Goal: Task Accomplishment & Management: Manage account settings

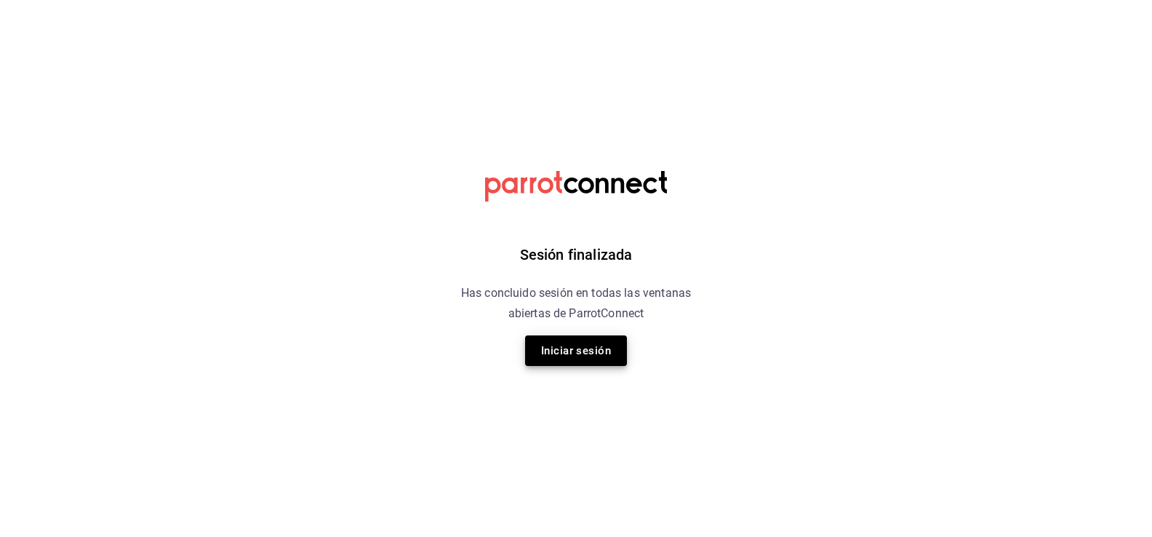
click at [588, 340] on button "Iniciar sesión" at bounding box center [576, 350] width 102 height 31
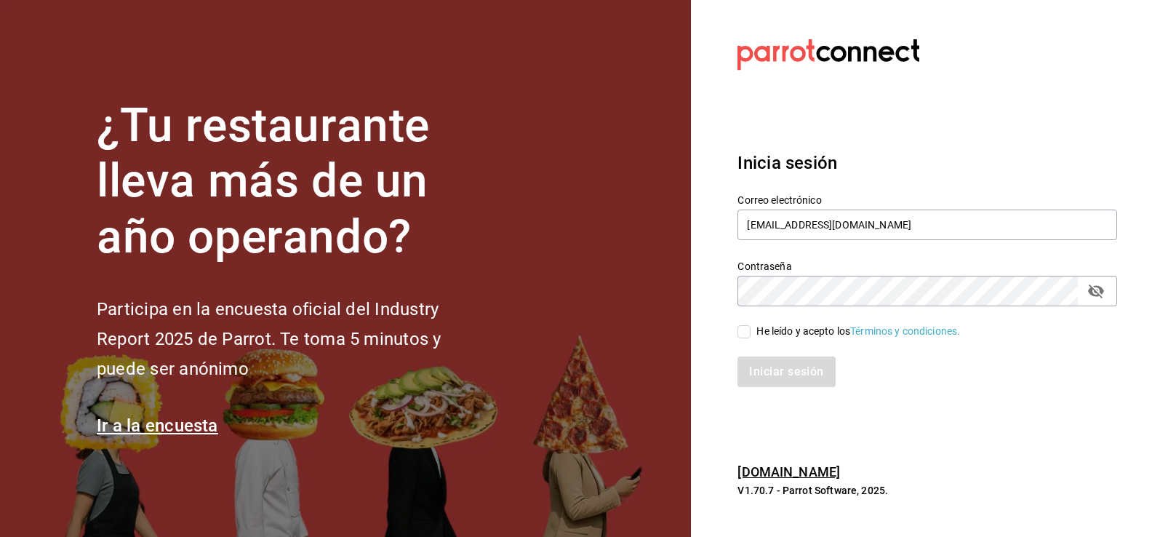
click at [746, 316] on div "He leído y acepto los Términos y condiciones." at bounding box center [918, 322] width 397 height 33
click at [746, 325] on input "He leído y acepto los Términos y condiciones." at bounding box center [743, 331] width 13 height 13
checkbox input "true"
click at [764, 355] on div "Iniciar sesión" at bounding box center [918, 363] width 397 height 48
click at [766, 361] on button "Iniciar sesión" at bounding box center [786, 371] width 99 height 31
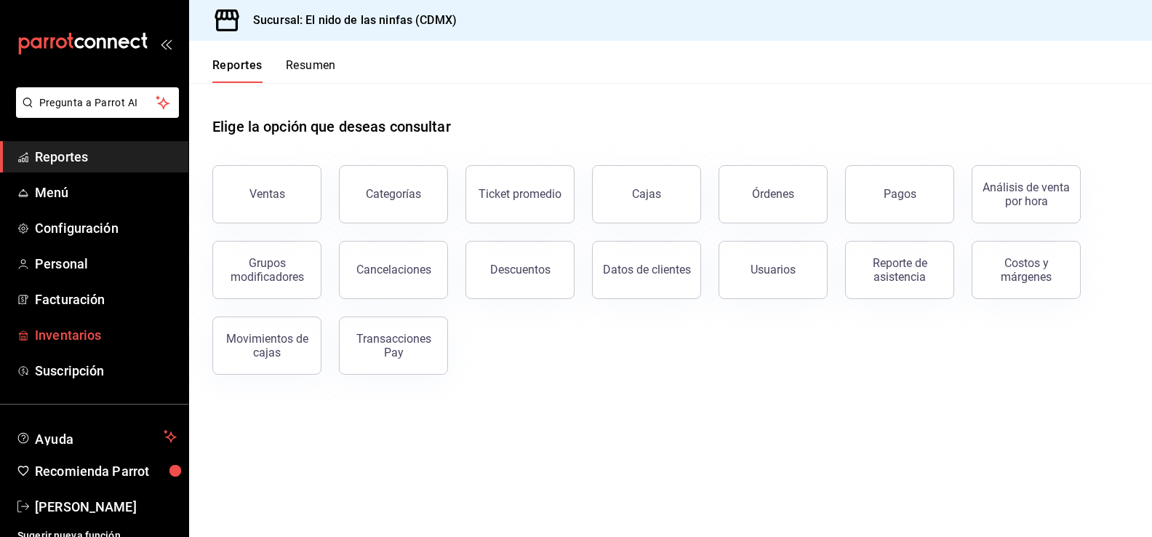
click at [46, 324] on link "Inventarios" at bounding box center [94, 334] width 188 height 31
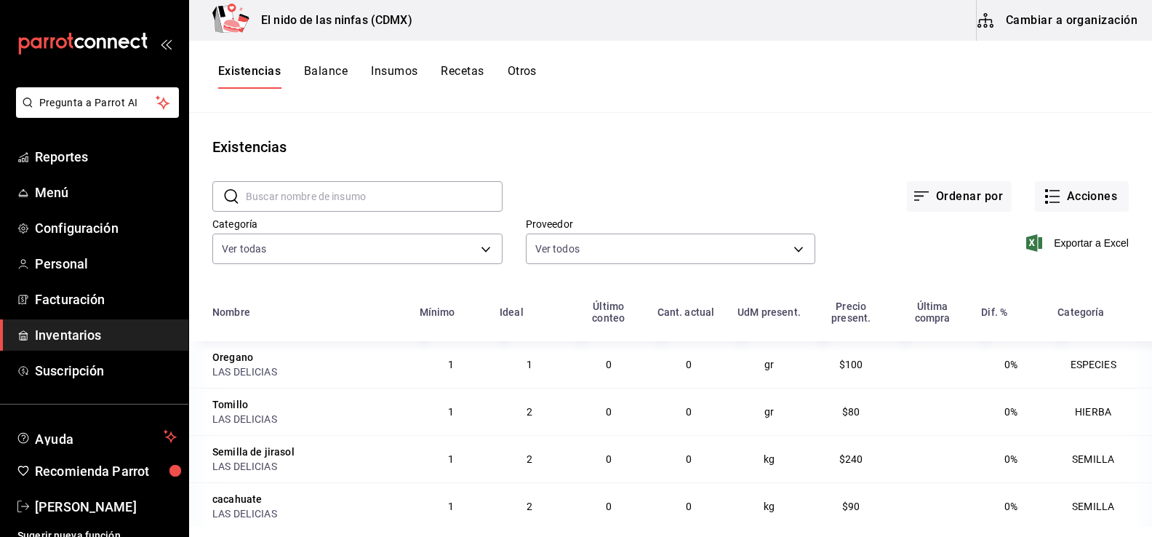
click at [1039, 20] on button "Cambiar a organización" at bounding box center [1059, 20] width 164 height 41
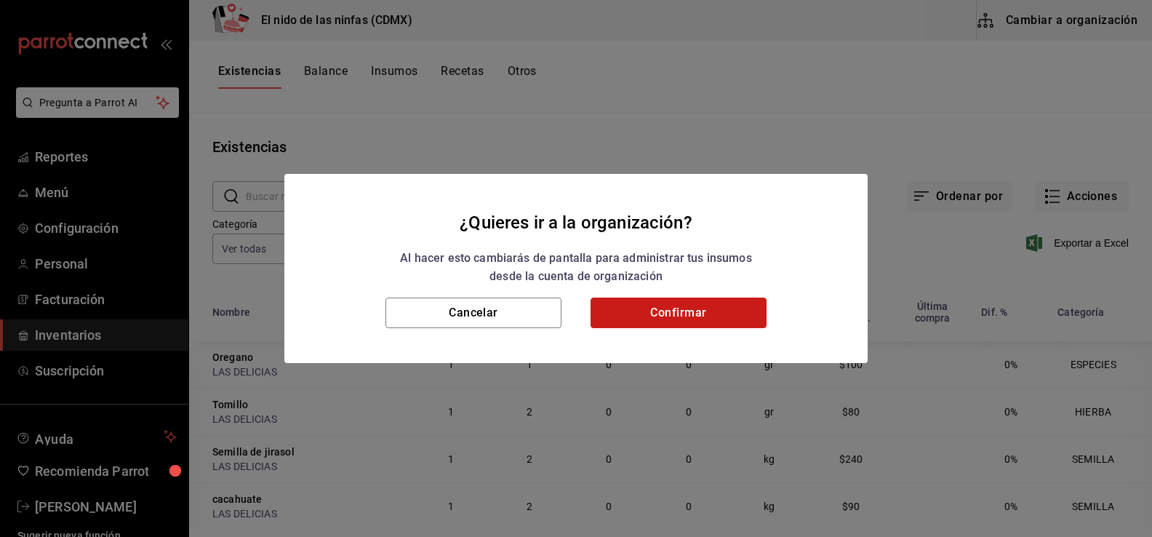
click at [611, 314] on button "Confirmar" at bounding box center [679, 312] width 176 height 31
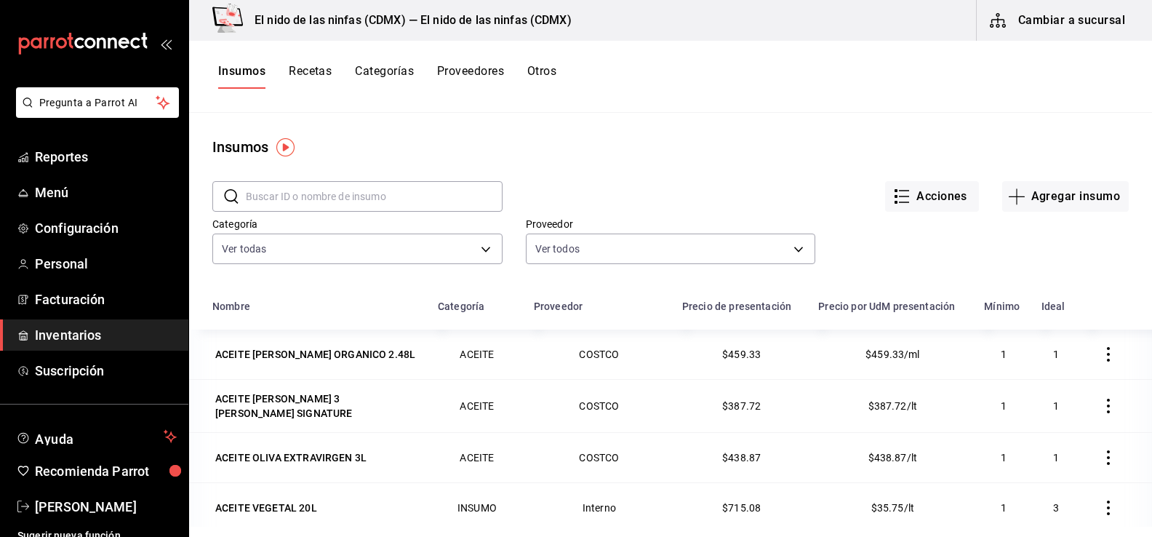
click at [315, 74] on button "Recetas" at bounding box center [310, 76] width 43 height 25
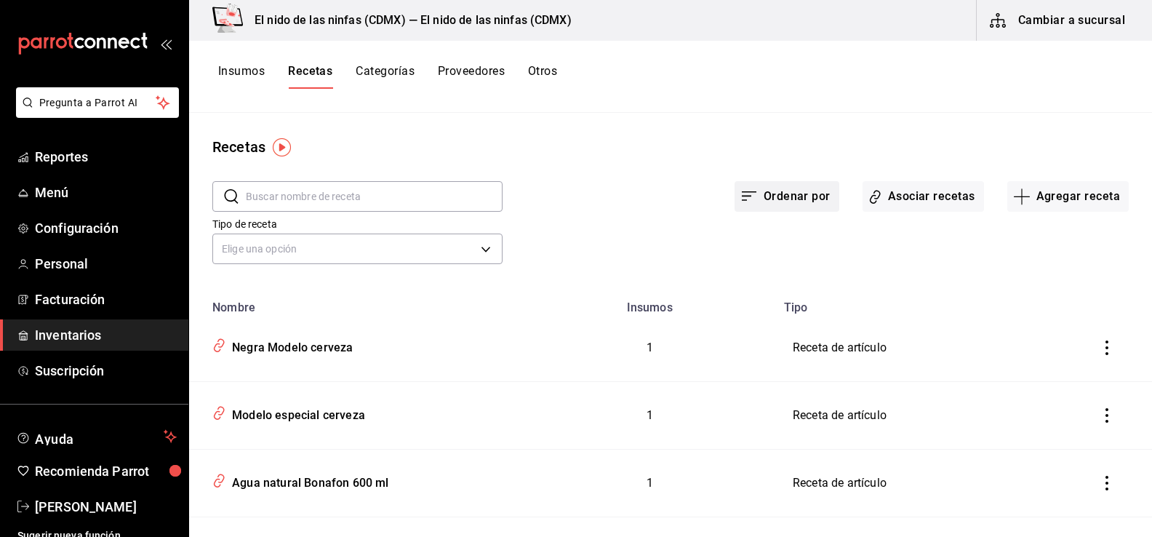
click at [799, 187] on button "Ordenar por" at bounding box center [787, 196] width 105 height 31
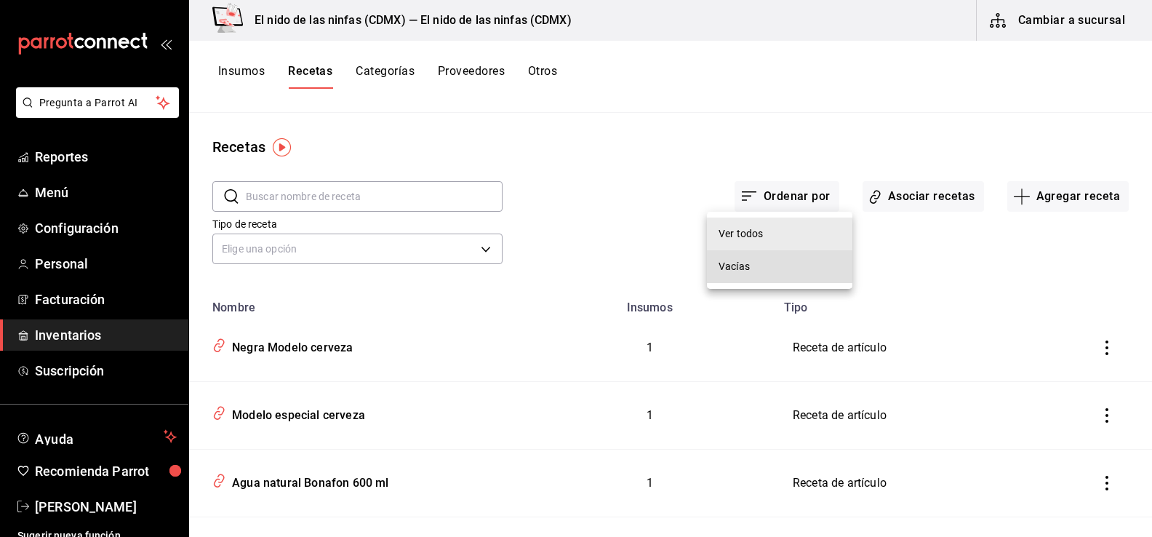
click at [735, 273] on div "Vacías" at bounding box center [734, 266] width 31 height 15
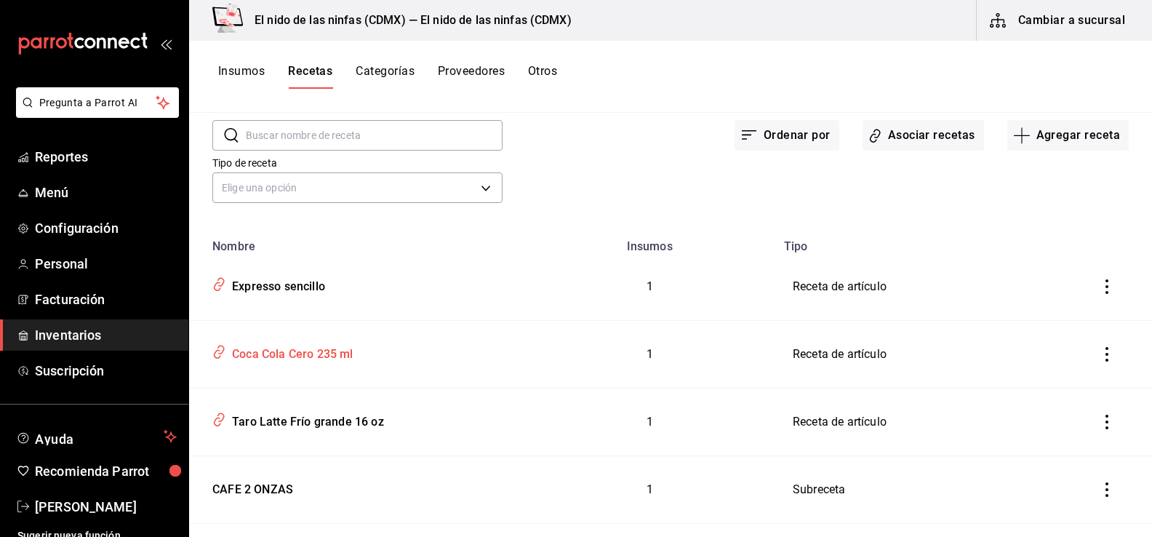
scroll to position [145, 0]
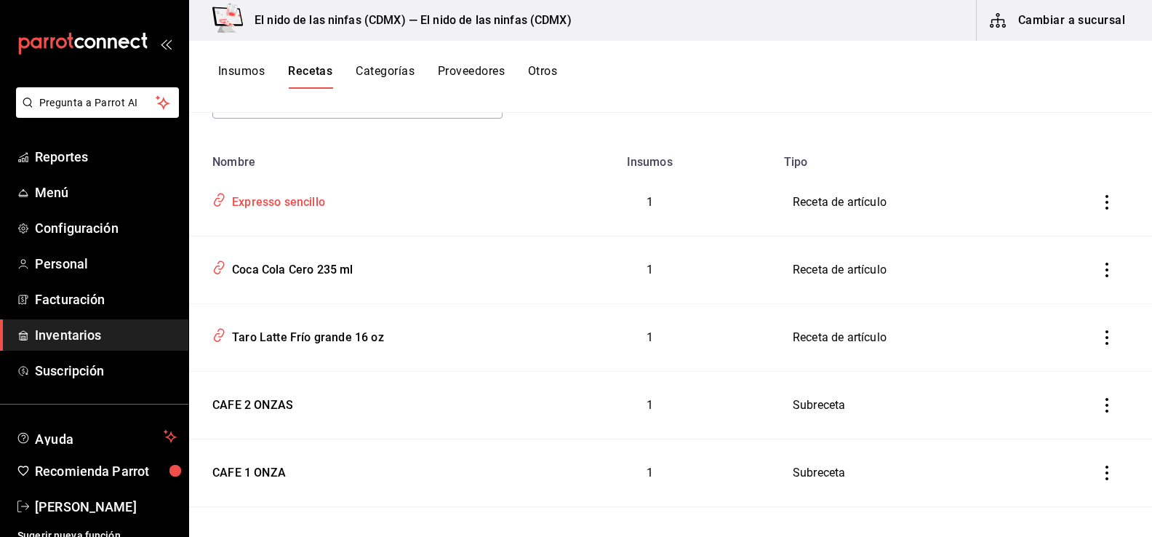
click at [242, 203] on div "Expresso sencillo" at bounding box center [275, 199] width 99 height 23
type input "Expresso sencillo"
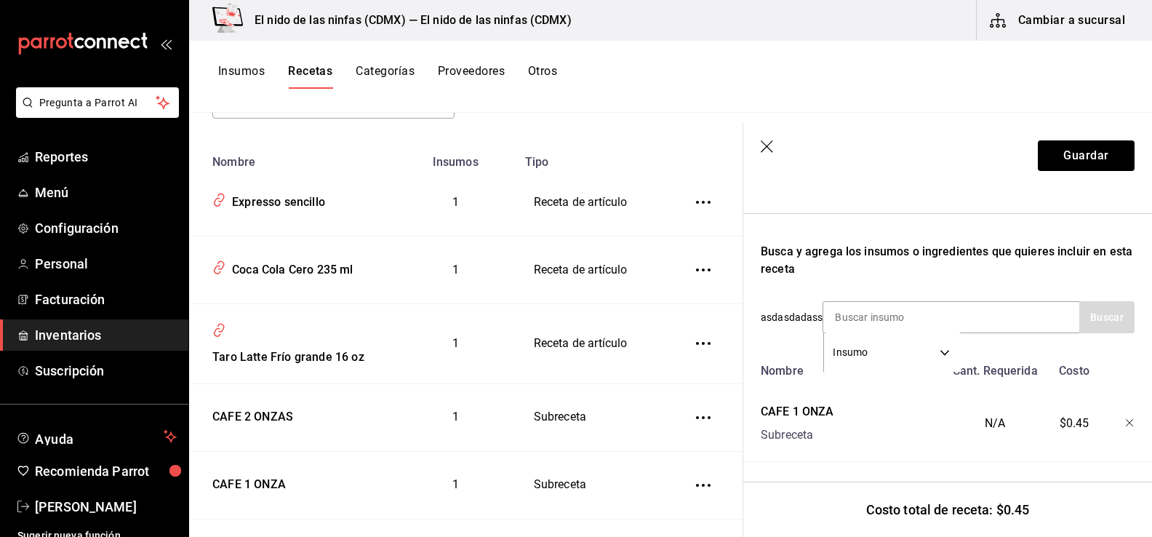
scroll to position [219, 0]
click at [982, 262] on div "Busca y agrega los insumos o ingredientes que quieres incluir en esta receta" at bounding box center [948, 259] width 374 height 35
click at [923, 413] on div "CAFE 1 ONZA Subreceta" at bounding box center [850, 419] width 190 height 47
click at [1043, 165] on button "Guardar" at bounding box center [1086, 155] width 97 height 31
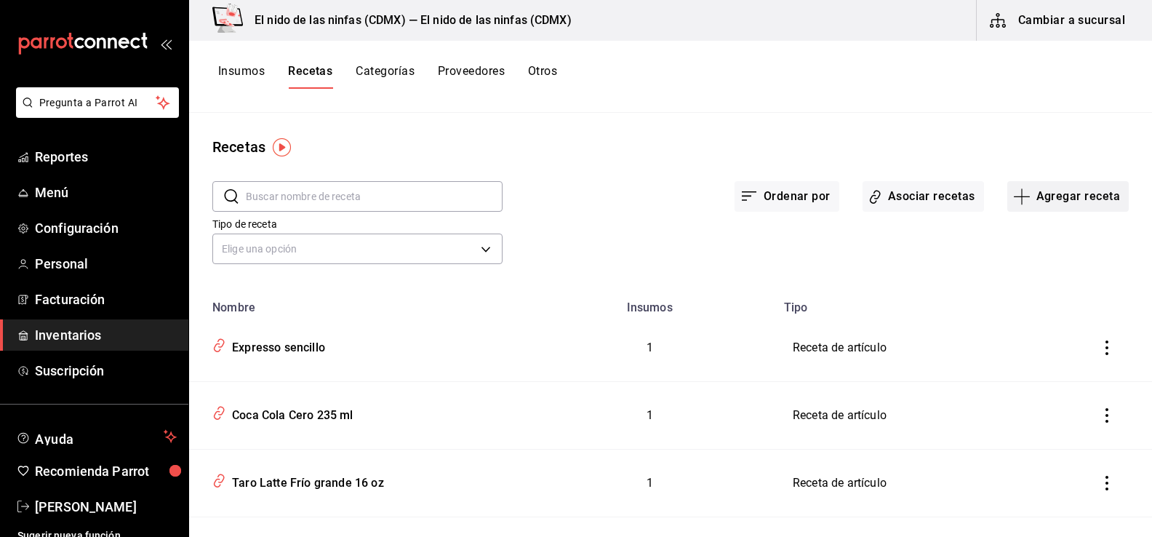
click at [1054, 209] on button "Agregar receta" at bounding box center [1067, 196] width 121 height 31
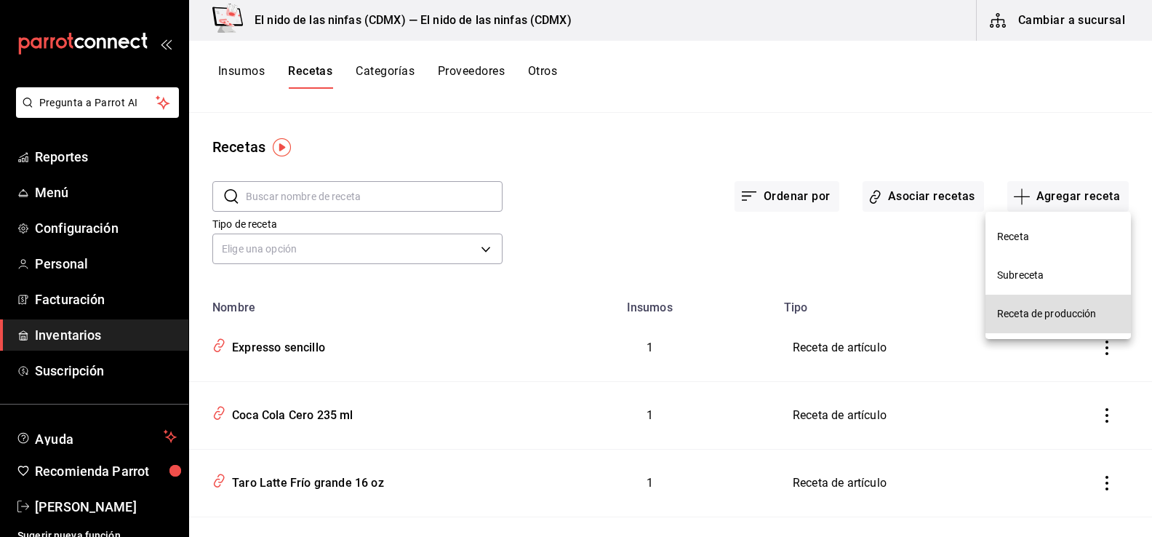
click at [1035, 305] on li "Receta de producción" at bounding box center [1057, 314] width 145 height 39
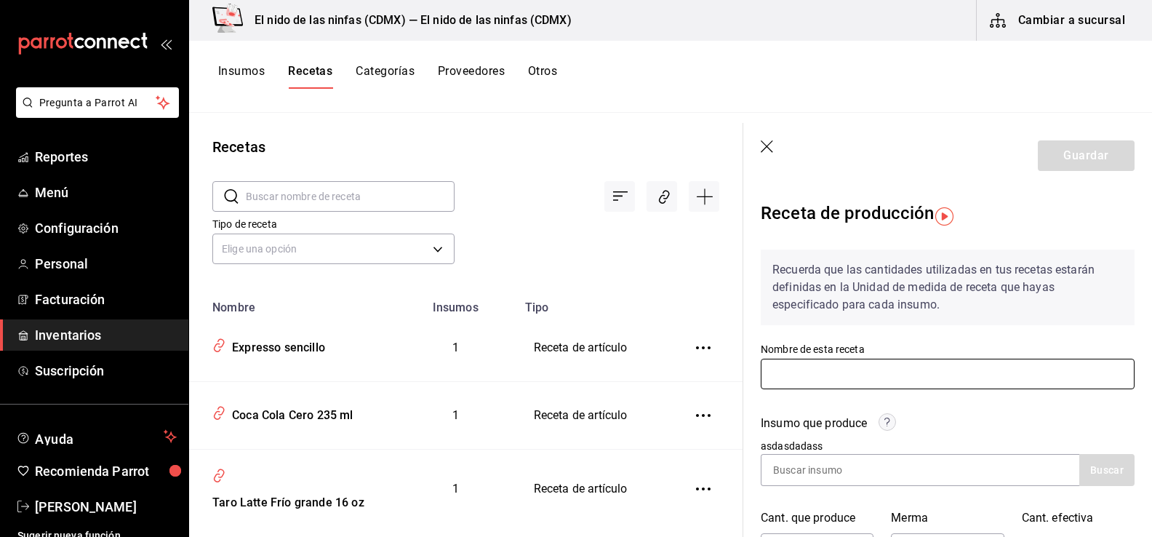
click at [860, 375] on input "text" at bounding box center [948, 374] width 374 height 31
click at [792, 372] on input "Pollo al Limon" at bounding box center [948, 374] width 374 height 31
click at [793, 372] on input "Pollo al Limon" at bounding box center [948, 374] width 374 height 31
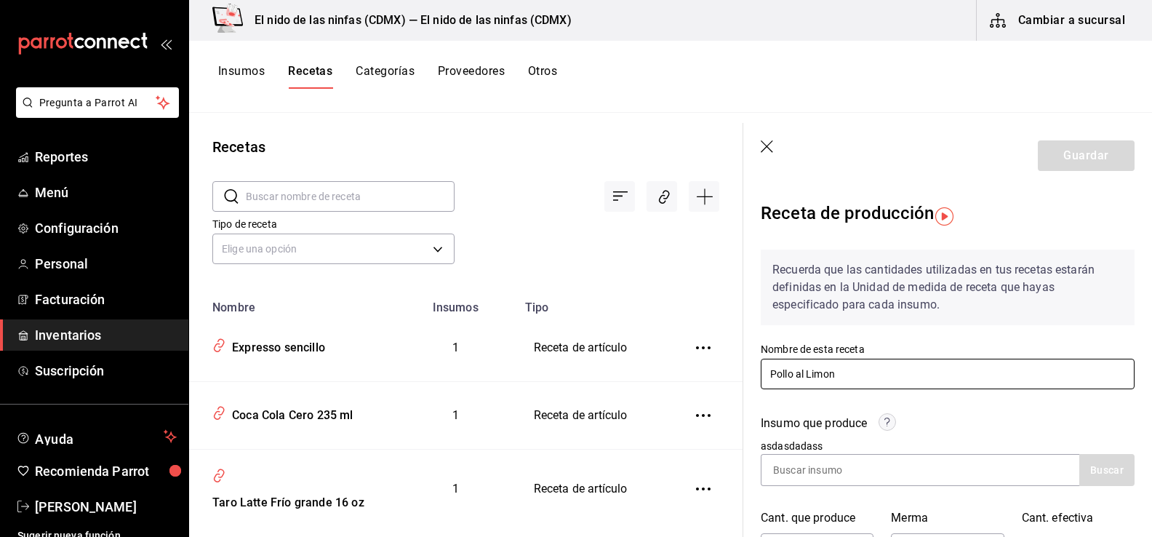
click at [793, 372] on input "Pollo al Limon" at bounding box center [948, 374] width 374 height 31
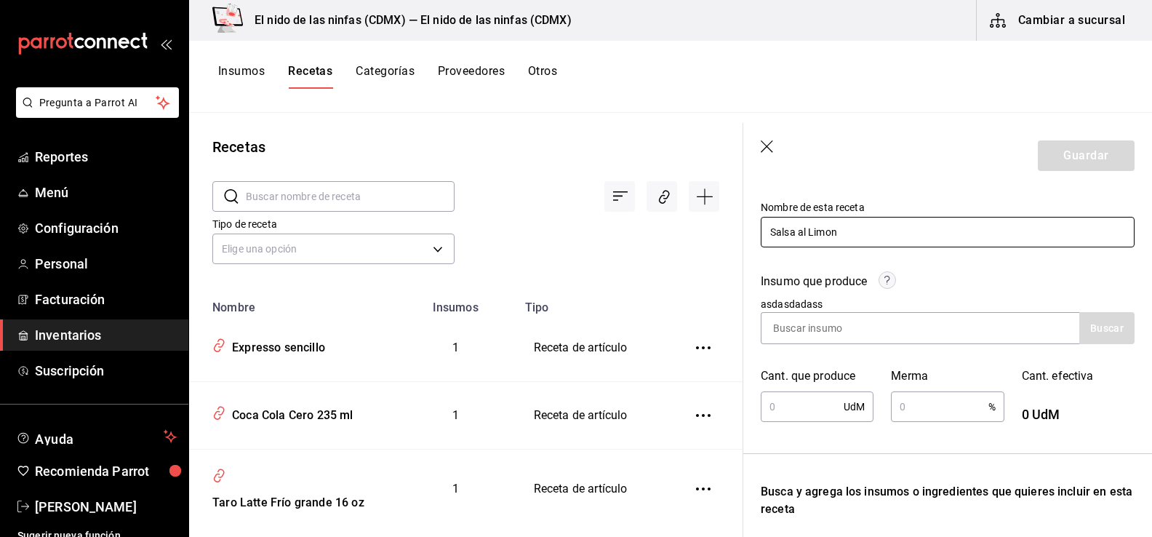
scroll to position [145, 0]
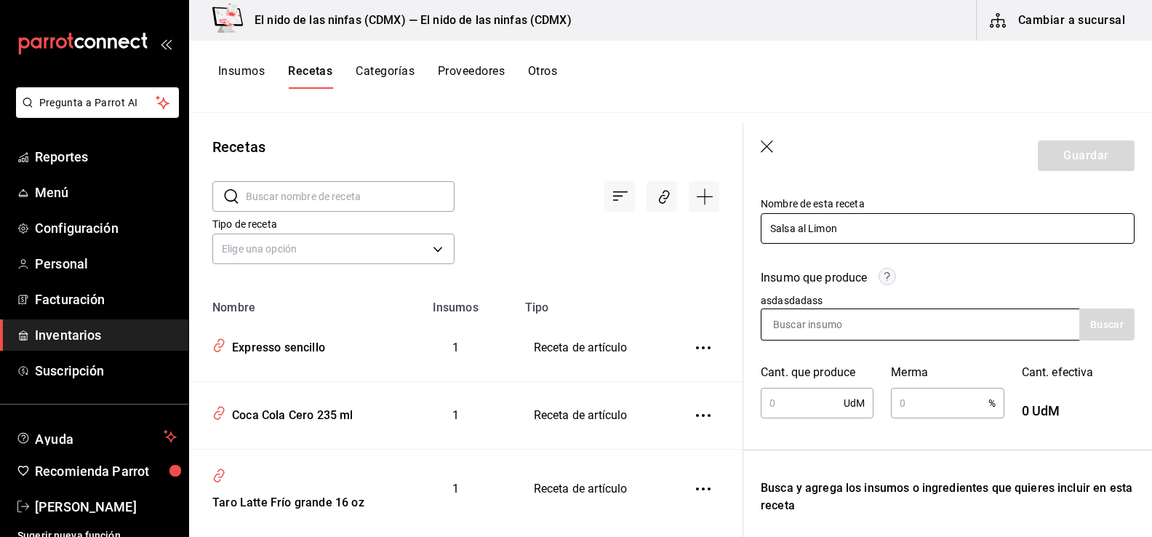
type input "Salsa al Limon"
click at [833, 314] on input at bounding box center [833, 324] width 145 height 31
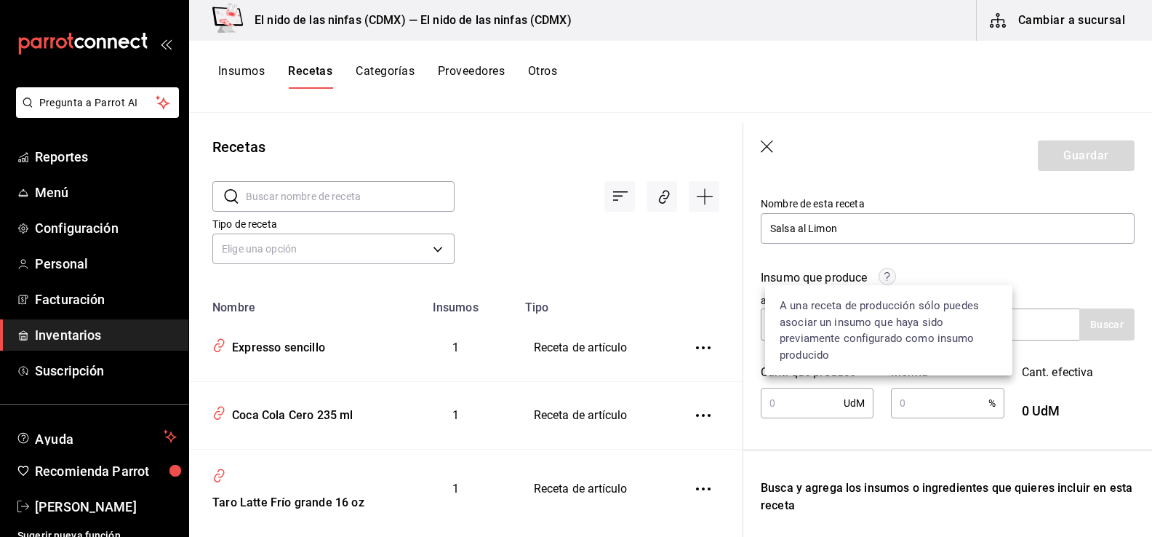
click at [886, 276] on circle at bounding box center [887, 276] width 17 height 17
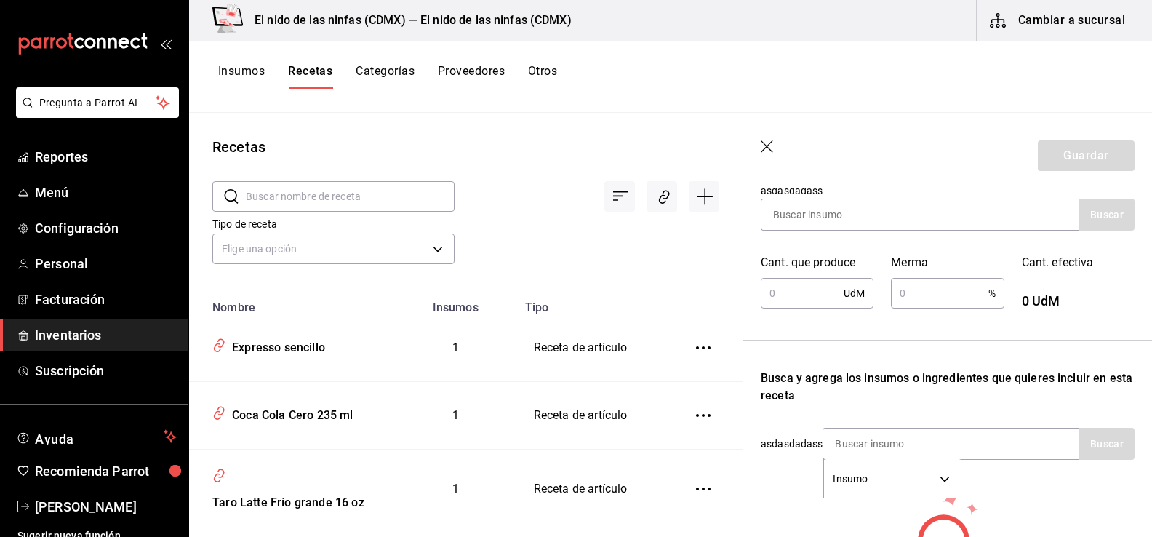
scroll to position [343, 0]
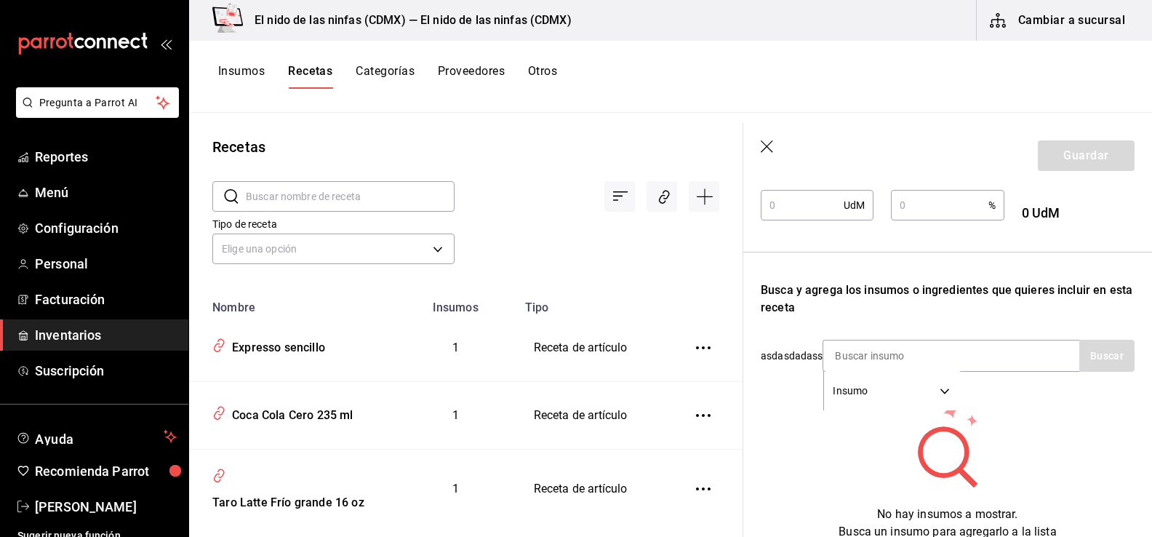
click at [777, 432] on div "No hay insumos a mostrar. Busca un insumo para agregarlo a la lista" at bounding box center [948, 471] width 374 height 140
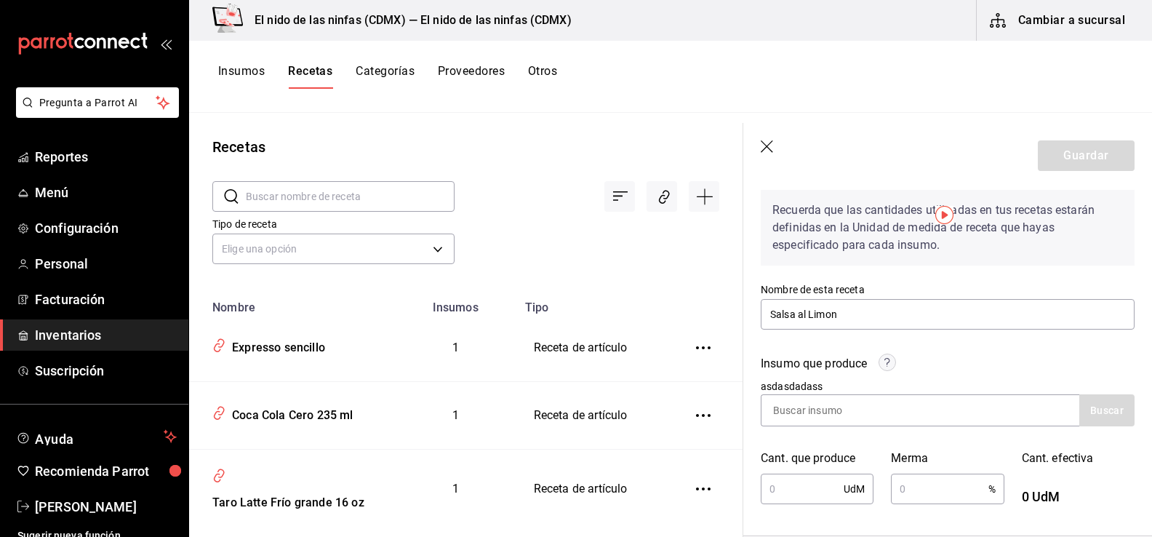
scroll to position [0, 0]
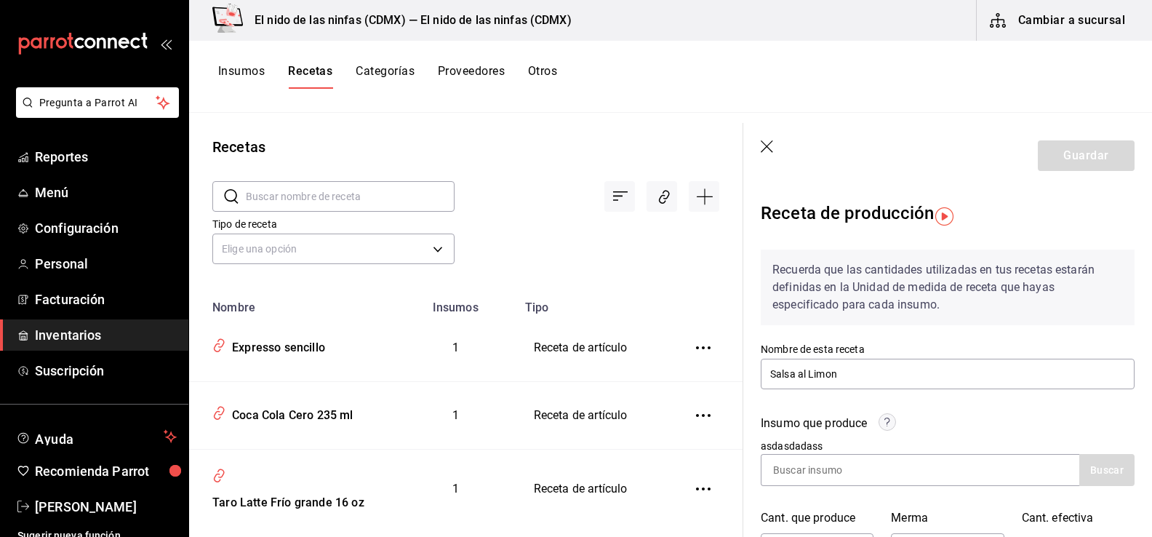
click at [767, 143] on icon "button" at bounding box center [768, 147] width 15 height 15
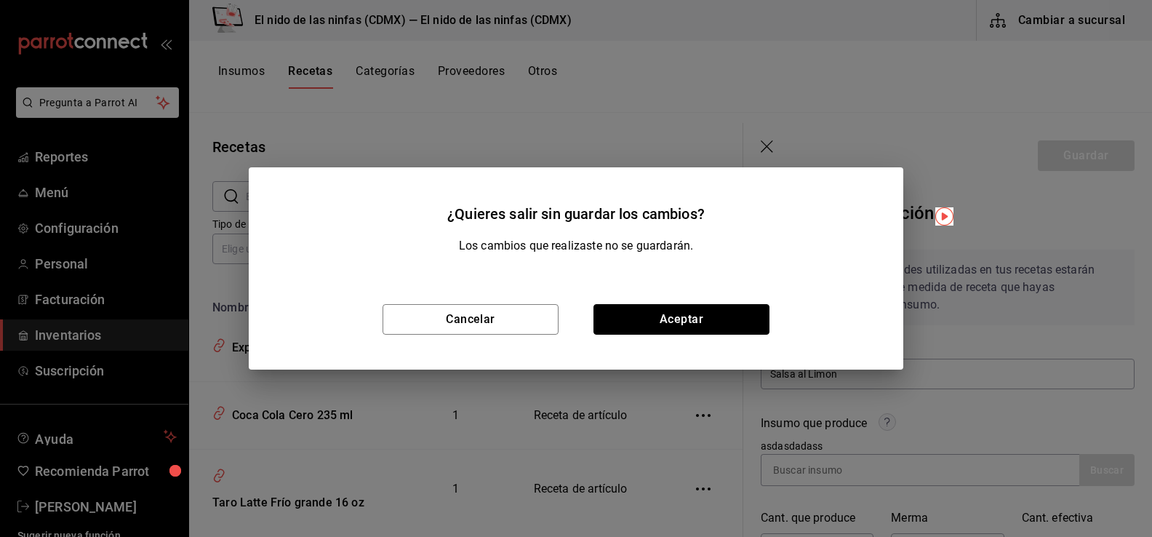
drag, startPoint x: 663, startPoint y: 321, endPoint x: 699, endPoint y: 281, distance: 53.5
click at [699, 281] on div "Cancelar Aceptar" at bounding box center [576, 319] width 655 height 100
drag, startPoint x: 496, startPoint y: 316, endPoint x: 561, endPoint y: 375, distance: 88.1
click at [496, 315] on button "Cancelar" at bounding box center [471, 319] width 176 height 31
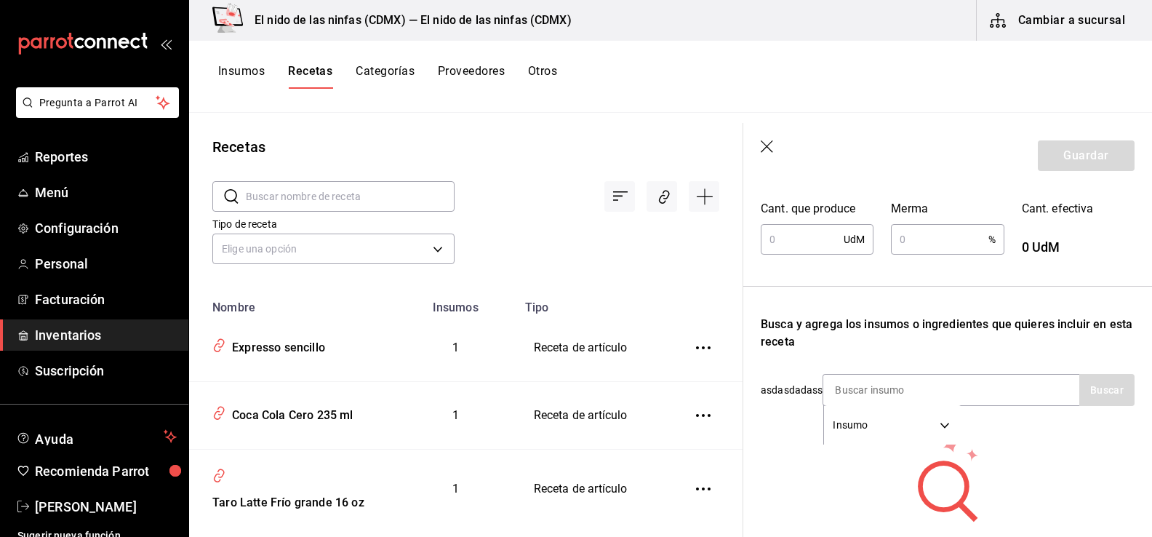
scroll to position [125, 0]
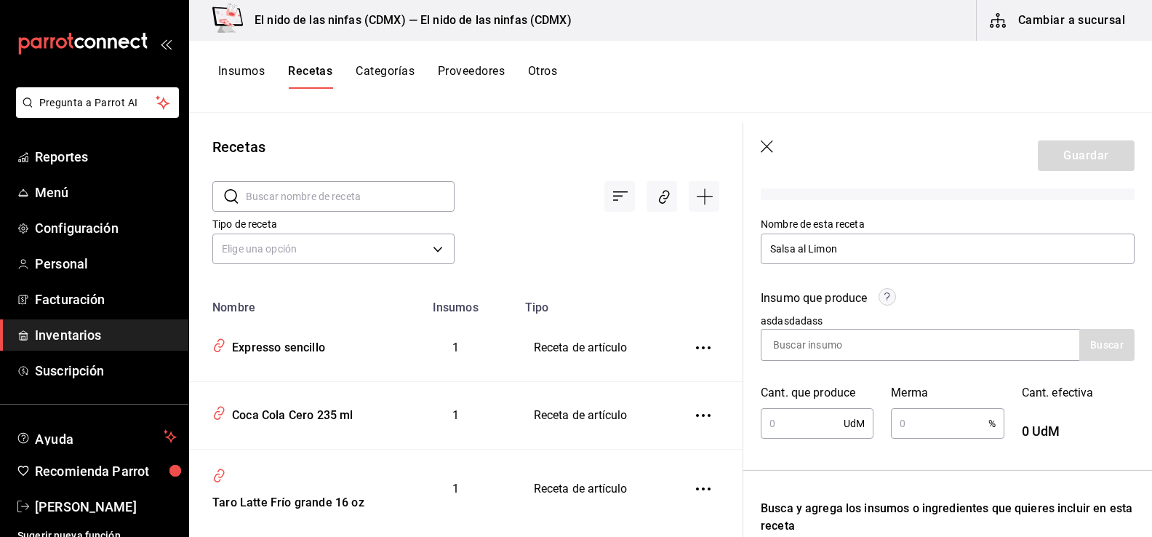
click at [762, 147] on icon "button" at bounding box center [768, 147] width 15 height 15
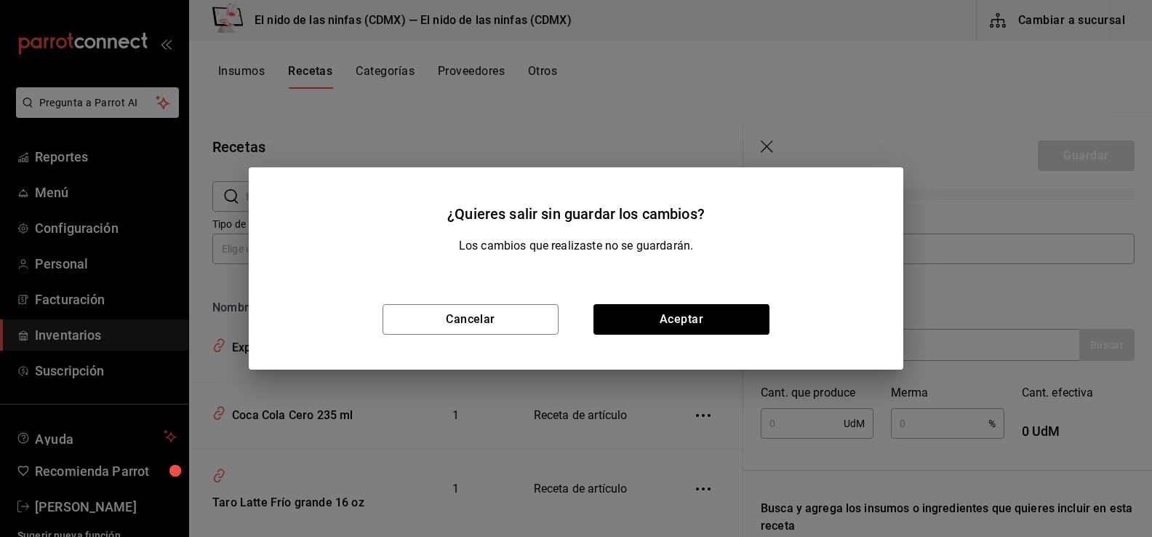
click at [652, 335] on div "Cancelar Aceptar" at bounding box center [576, 319] width 655 height 100
click at [652, 316] on button "Aceptar" at bounding box center [681, 319] width 176 height 31
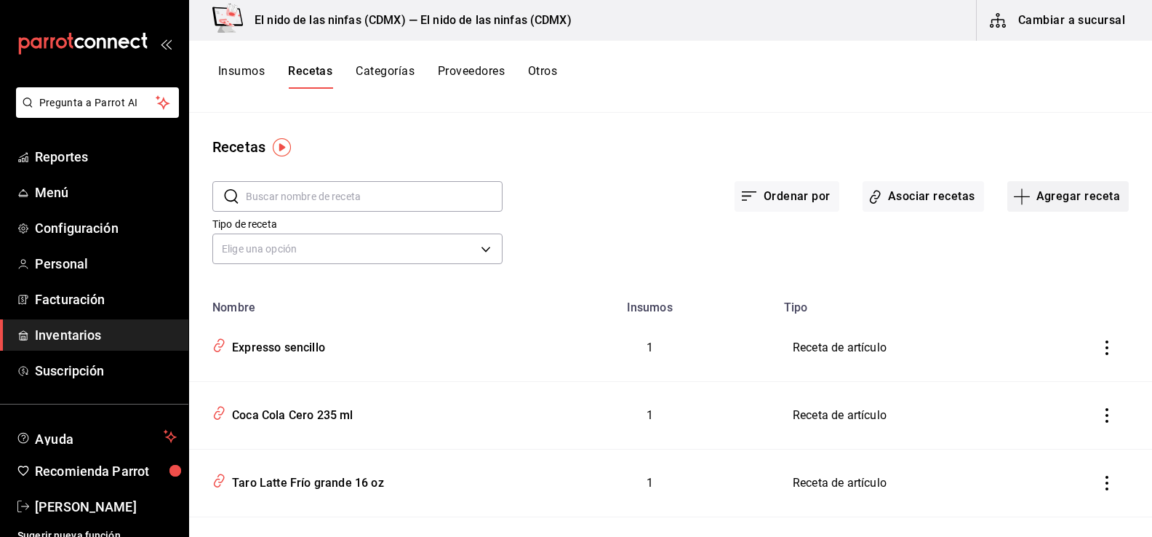
click at [1083, 186] on button "Agregar receta" at bounding box center [1067, 196] width 121 height 31
click at [613, 193] on div at bounding box center [576, 268] width 1152 height 537
click at [1031, 188] on button "Agregar receta" at bounding box center [1067, 196] width 121 height 31
click at [1032, 308] on span "Receta de producción" at bounding box center [1058, 313] width 122 height 15
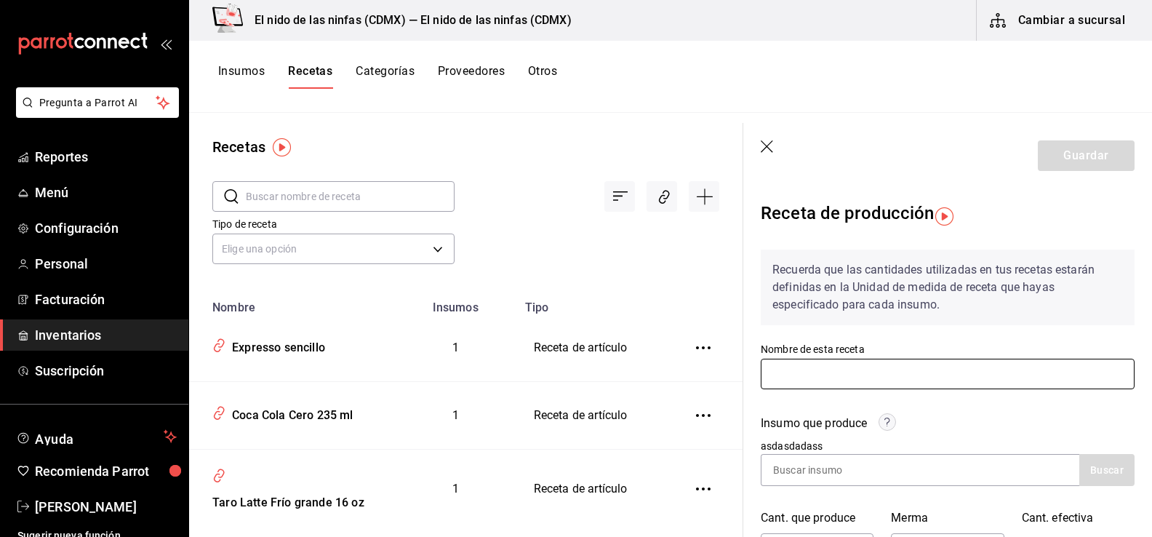
click at [866, 367] on input "text" at bounding box center [948, 374] width 374 height 31
type input "Salsa al Limon"
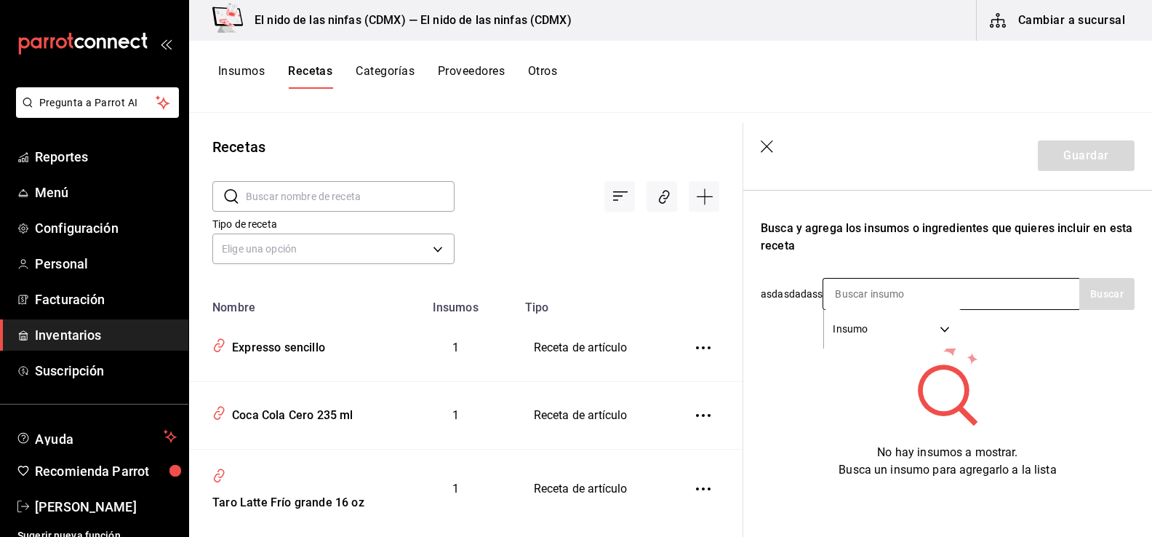
scroll to position [416, 0]
click at [865, 279] on input at bounding box center [895, 294] width 145 height 31
click at [865, 321] on body "Pregunta a Parrot AI Reportes Menú Configuración Personal Facturación Inventari…" at bounding box center [576, 263] width 1152 height 527
click at [848, 393] on li "Insumo" at bounding box center [892, 392] width 136 height 24
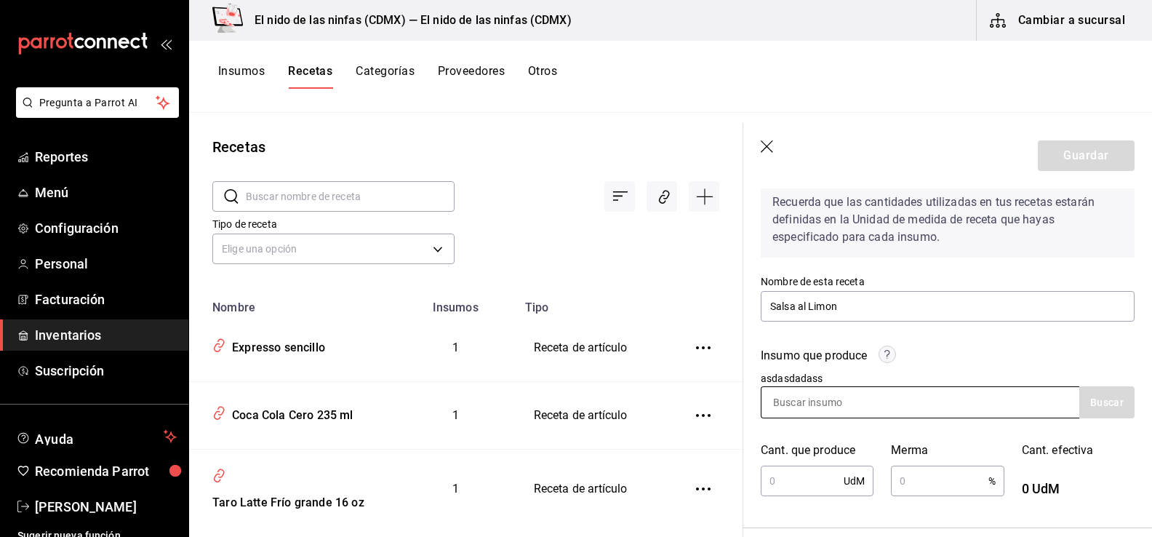
scroll to position [145, 0]
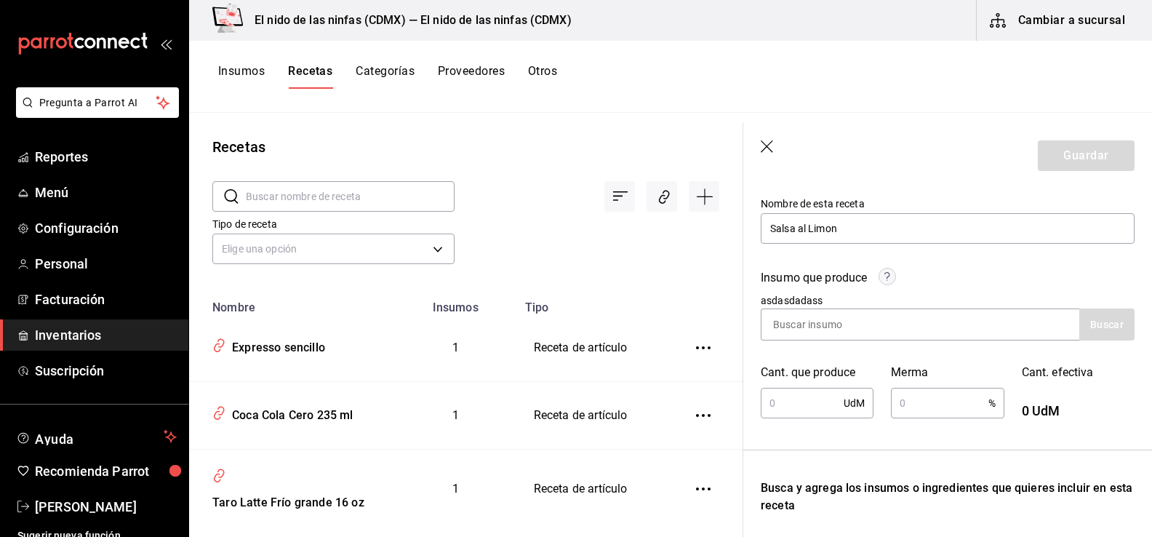
click at [257, 73] on button "Insumos" at bounding box center [241, 76] width 47 height 25
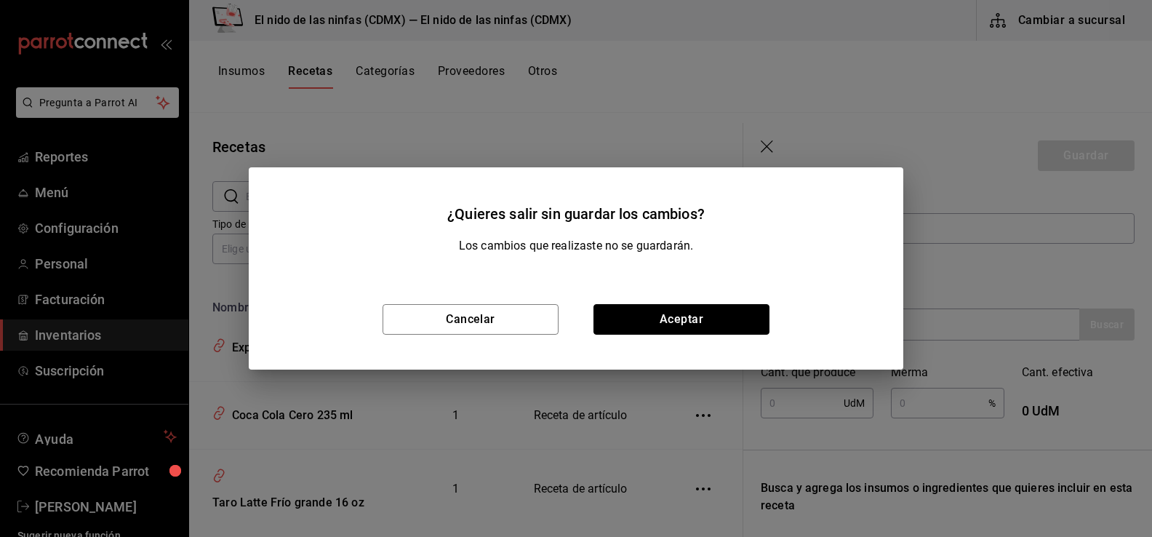
drag, startPoint x: 647, startPoint y: 322, endPoint x: 636, endPoint y: 344, distance: 24.7
click at [648, 322] on button "Aceptar" at bounding box center [681, 319] width 176 height 31
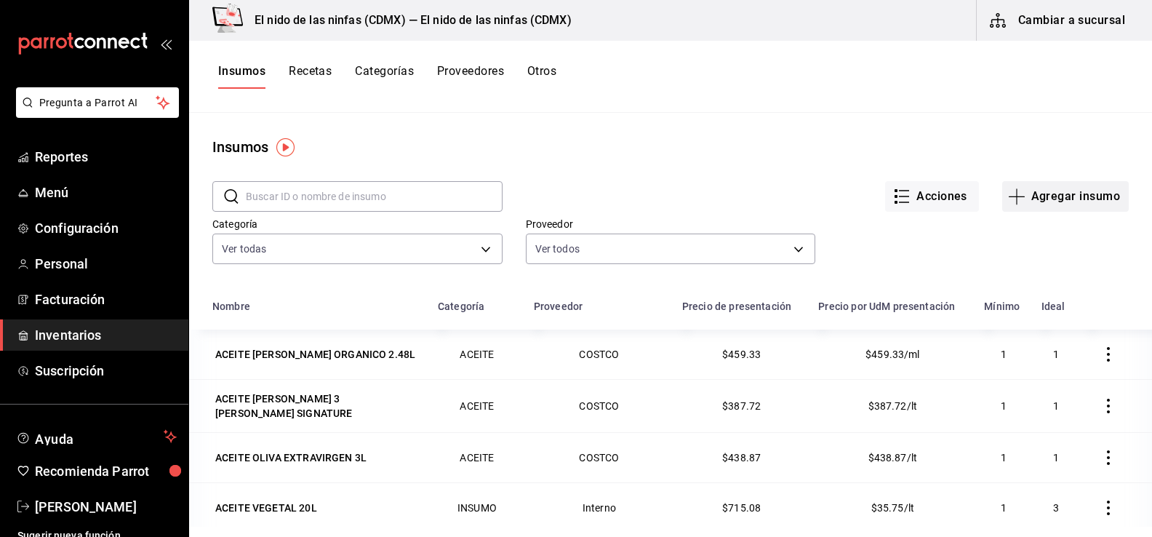
click at [1047, 190] on button "Agregar insumo" at bounding box center [1065, 196] width 127 height 31
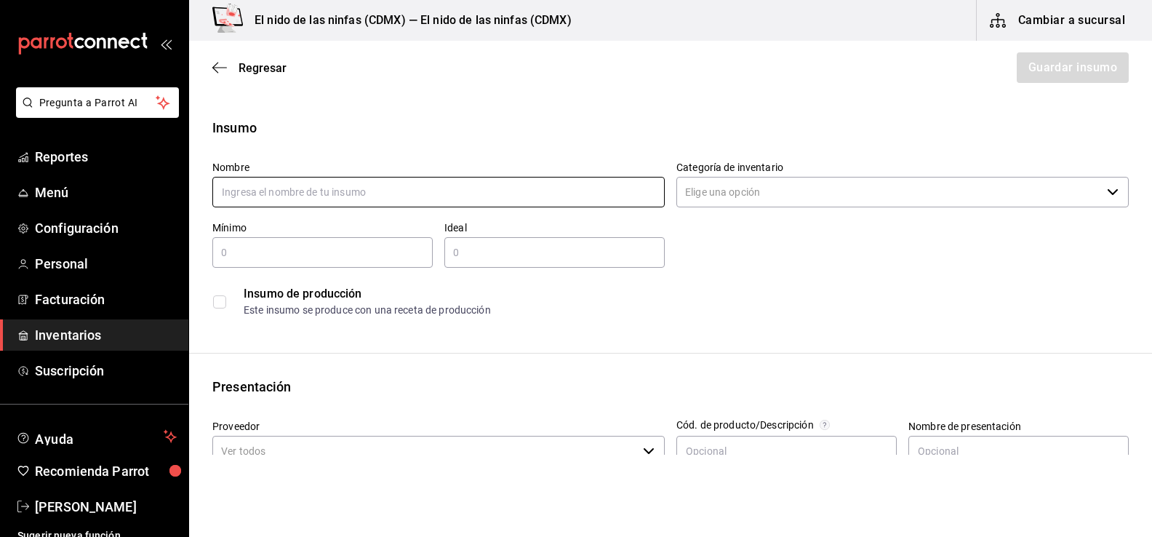
click at [311, 188] on input "text" at bounding box center [438, 192] width 452 height 31
type input "zanahoria"
click at [300, 252] on input "text" at bounding box center [322, 252] width 220 height 17
type input "3"
click at [580, 257] on input "text" at bounding box center [554, 252] width 220 height 17
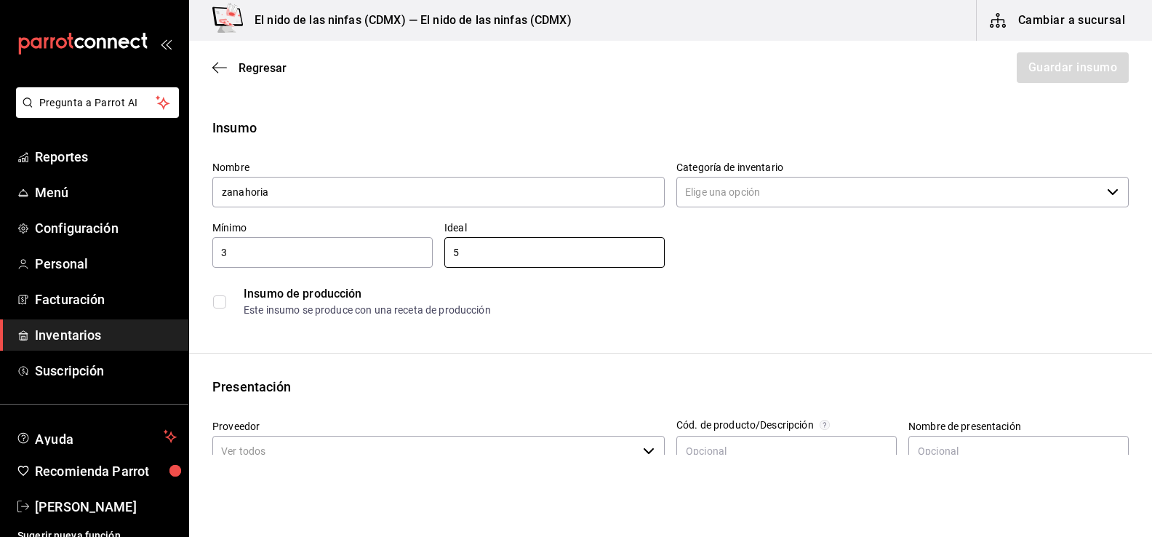
type input "5"
click at [811, 191] on input "Categoría de inventario" at bounding box center [888, 192] width 425 height 31
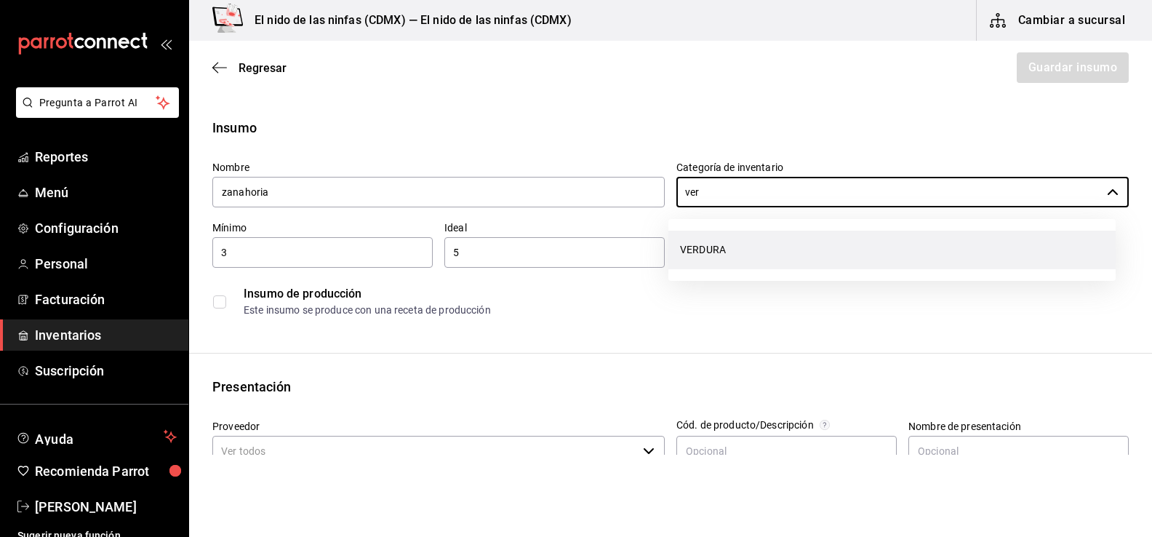
click at [747, 240] on li "VERDURA" at bounding box center [891, 250] width 447 height 39
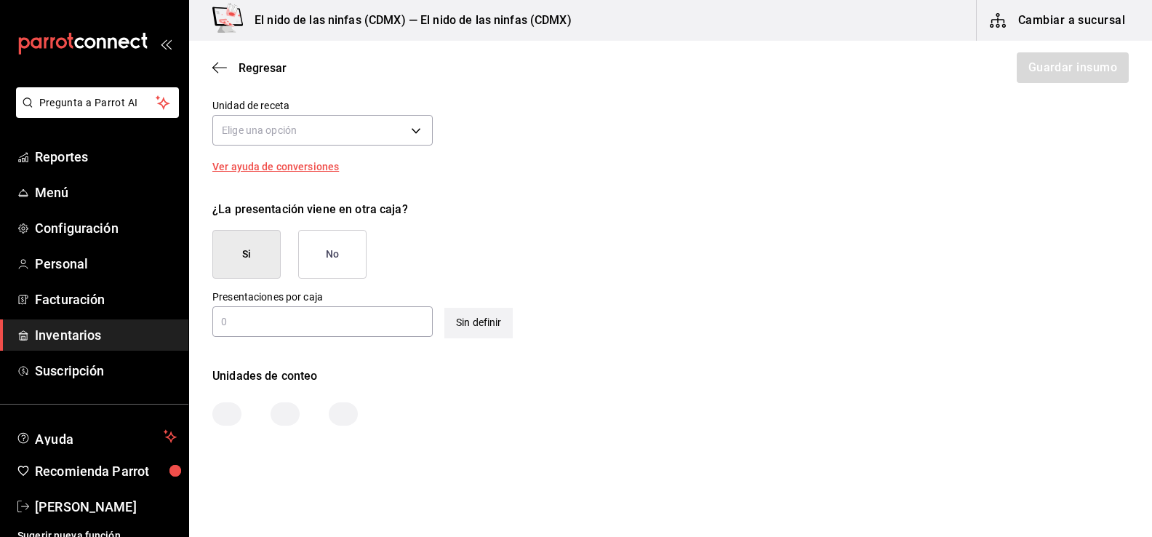
scroll to position [582, 0]
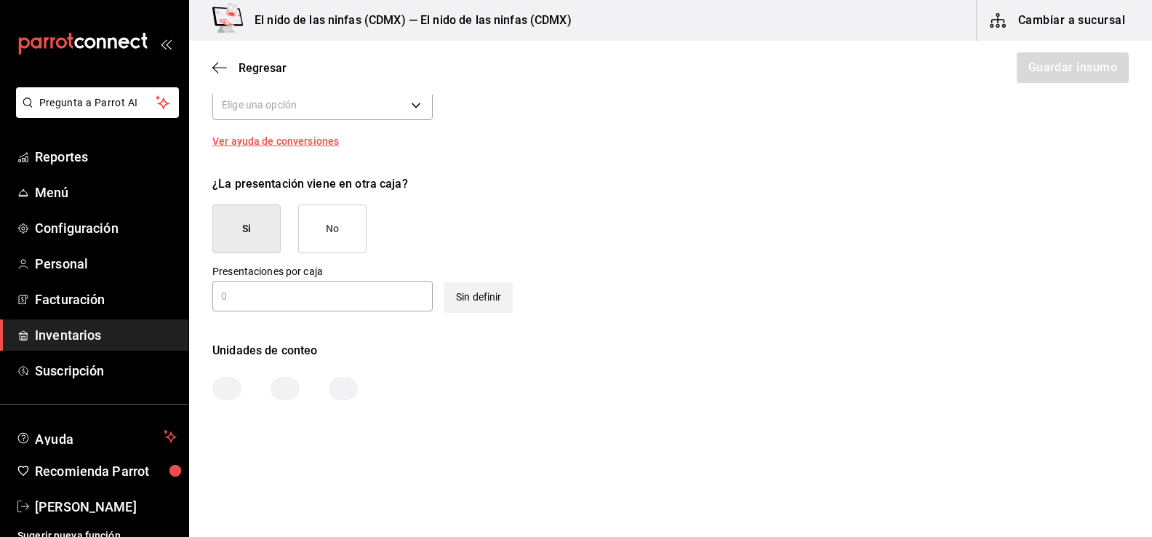
type input "VERDURA"
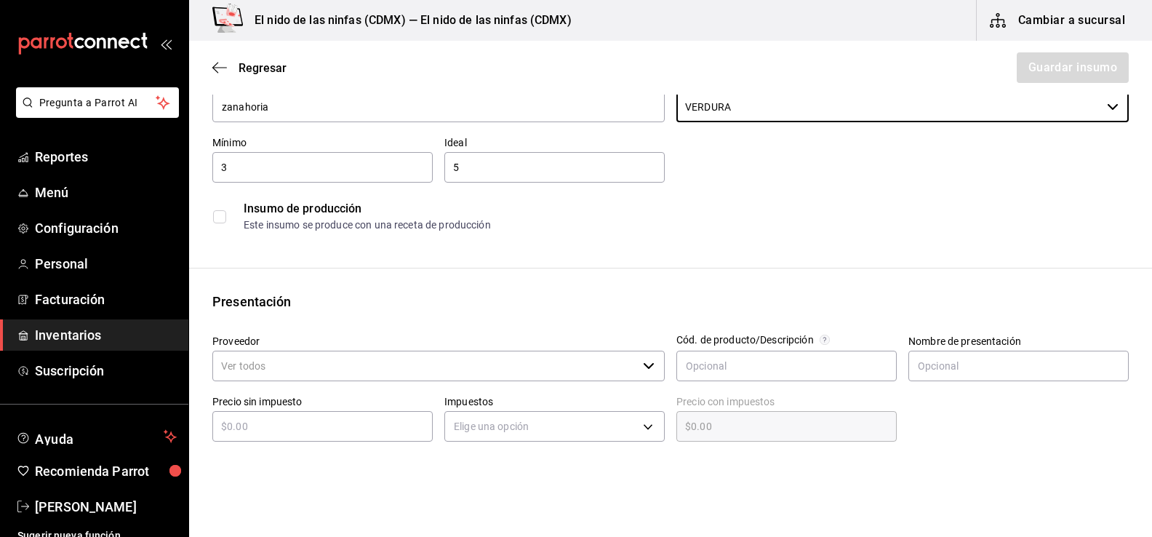
scroll to position [218, 0]
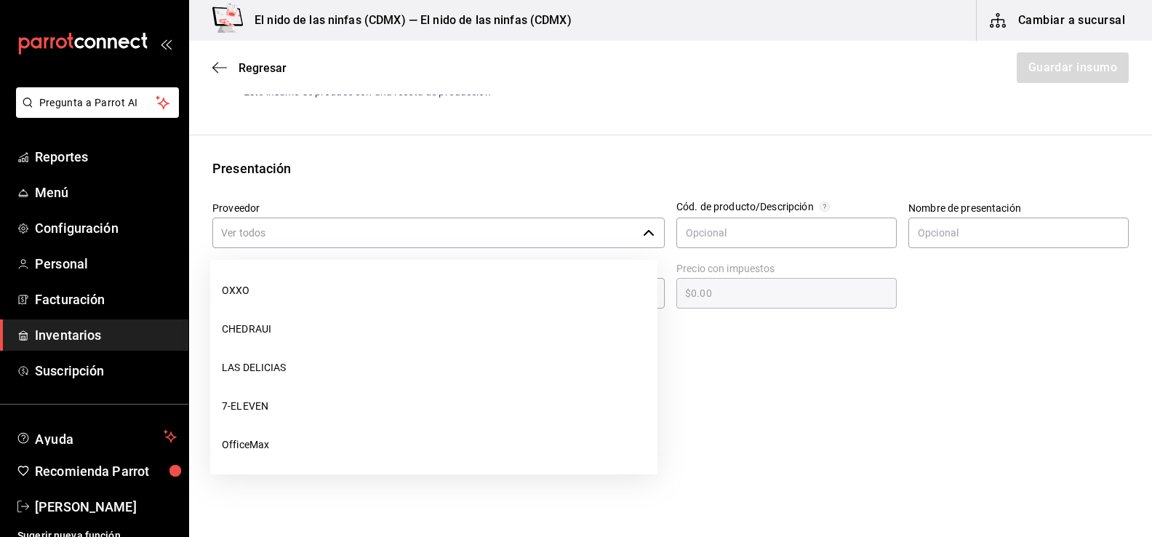
click at [499, 231] on input "Proveedor" at bounding box center [424, 232] width 425 height 31
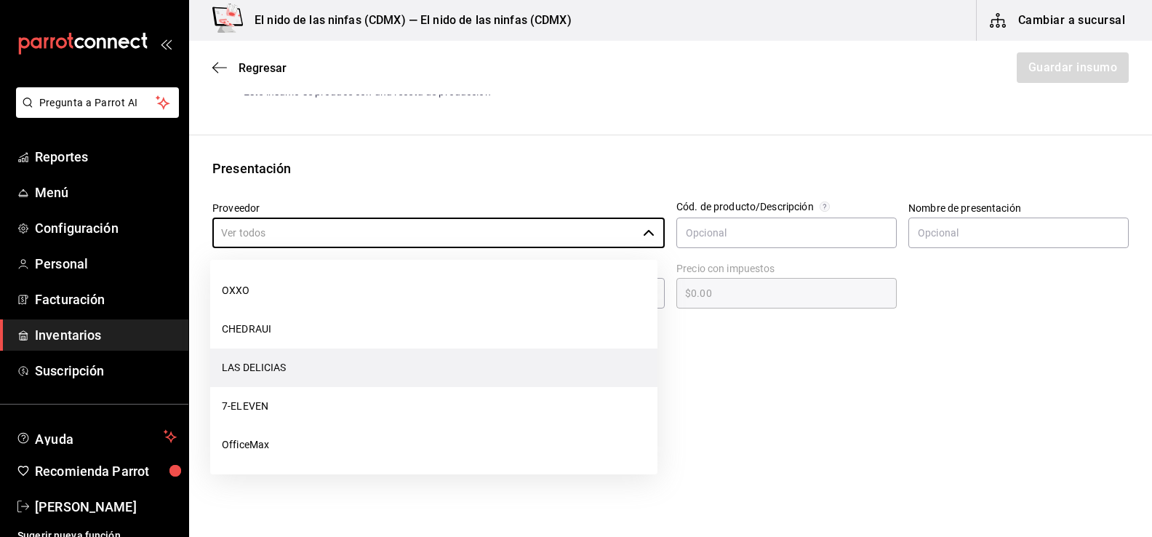
click at [301, 374] on li "LAS DELICIAS" at bounding box center [433, 367] width 447 height 39
type input "LAS DELICIAS"
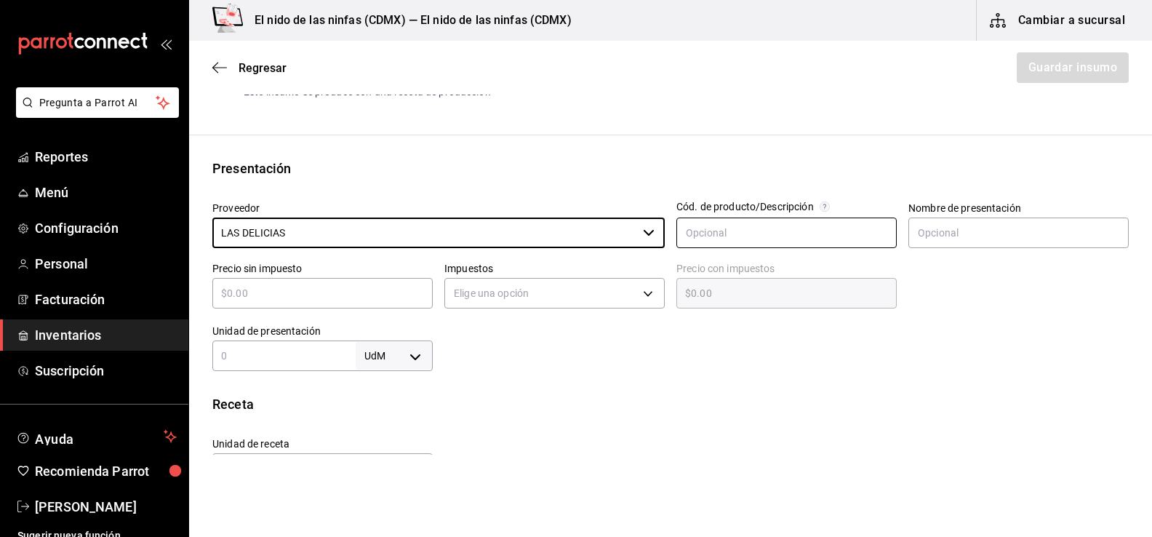
click at [711, 226] on input "text" at bounding box center [786, 232] width 220 height 31
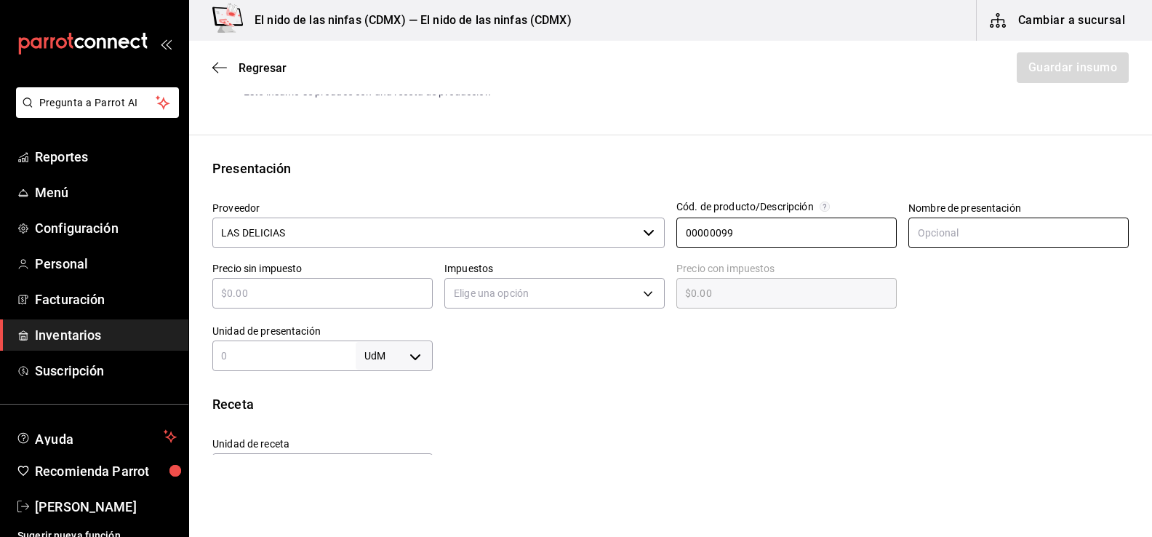
type input "00000099"
click at [942, 240] on input "text" at bounding box center [1018, 232] width 220 height 31
type input "KG"
click at [242, 287] on input "text" at bounding box center [322, 292] width 220 height 17
type input "$2"
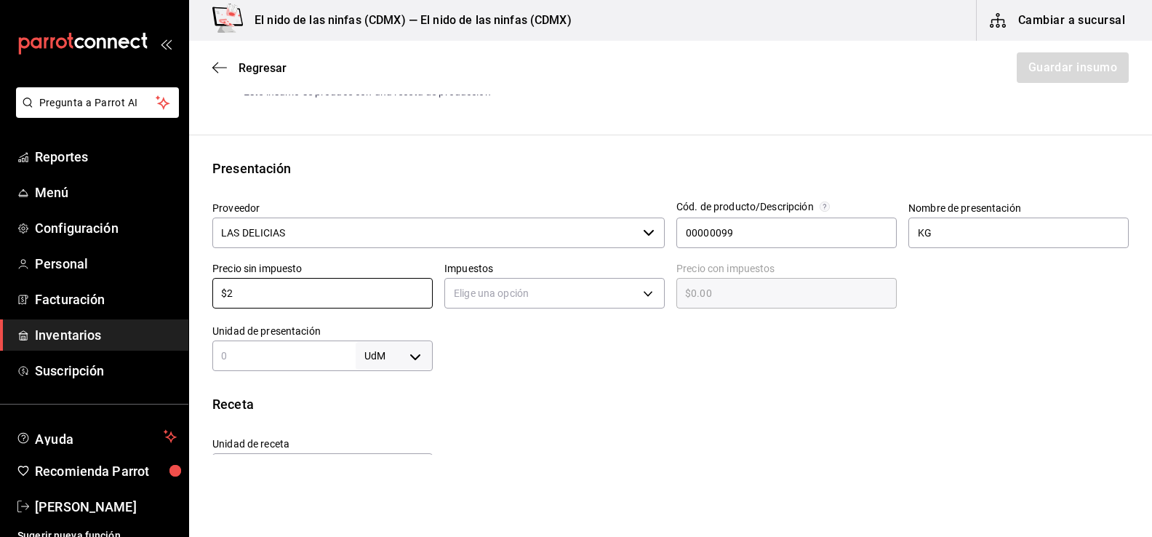
type input "$2.00"
type input "$25"
type input "$25.00"
type input "$25"
click at [351, 397] on div "Receta" at bounding box center [670, 404] width 916 height 20
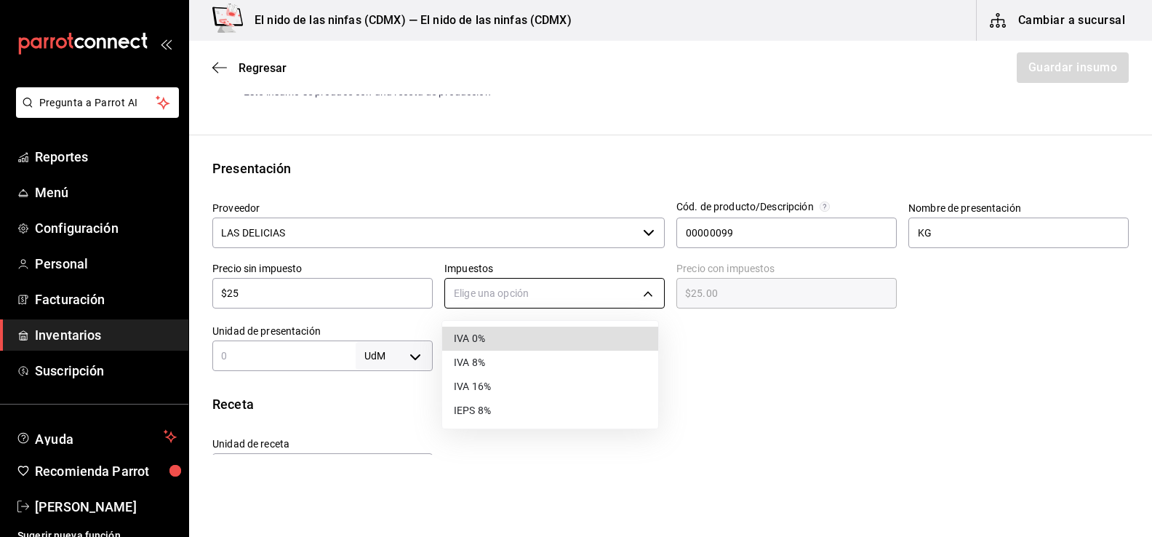
click at [505, 289] on body "Pregunta a Parrot AI Reportes Menú Configuración Personal Facturación Inventari…" at bounding box center [576, 227] width 1152 height 455
click at [512, 340] on li "IVA 0%" at bounding box center [550, 339] width 216 height 24
type input "IVA_0"
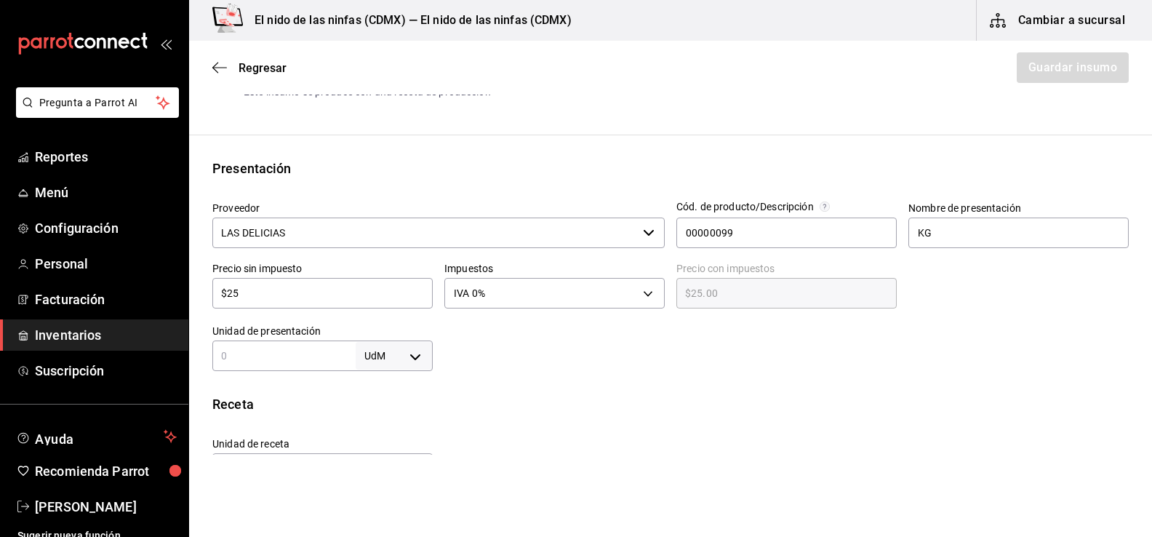
click at [388, 353] on body "Pregunta a Parrot AI Reportes Menú Configuración Personal Facturación Inventari…" at bounding box center [576, 227] width 1152 height 455
click at [397, 396] on li "kg" at bounding box center [391, 398] width 76 height 24
type input "KILOGRAM"
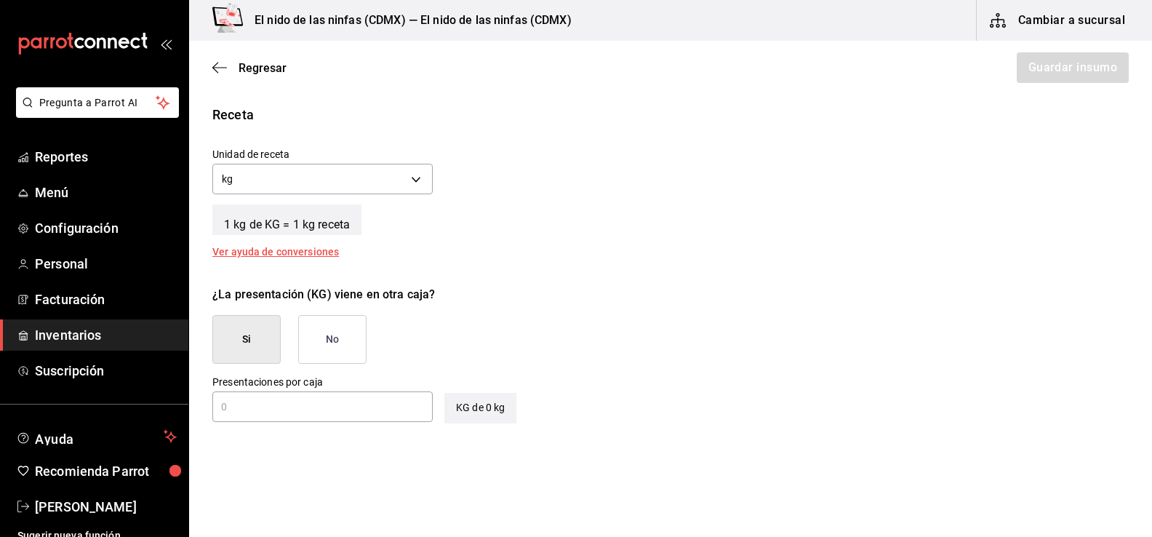
scroll to position [509, 0]
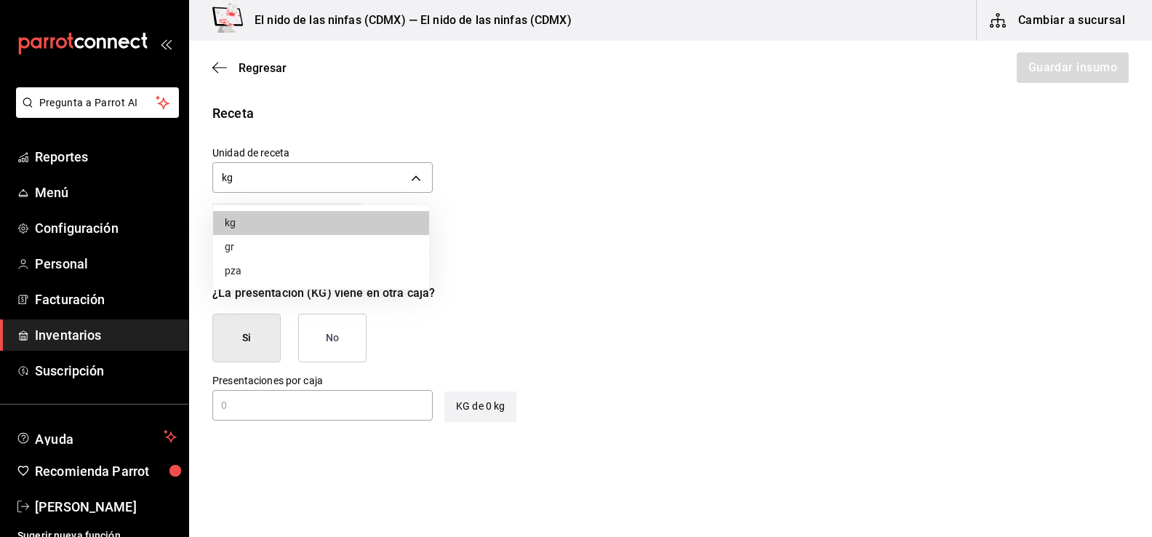
click at [240, 177] on body "Pregunta a Parrot AI Reportes Menú Configuración Personal Facturación Inventari…" at bounding box center [576, 227] width 1152 height 455
click at [634, 127] on div at bounding box center [576, 268] width 1152 height 537
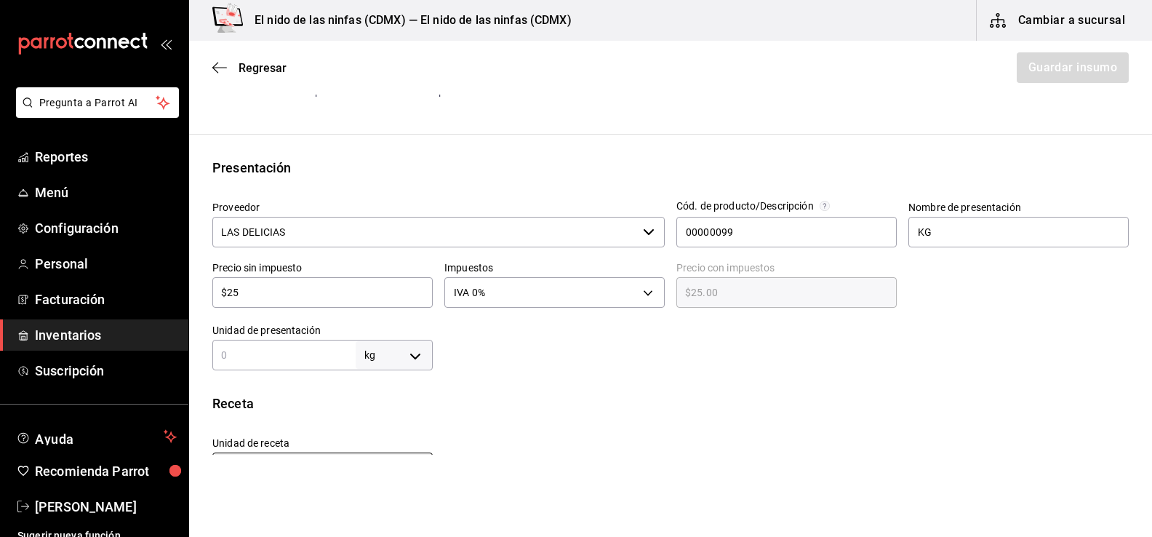
scroll to position [218, 0]
click at [216, 375] on div "Insumo Nombre zanahoria Categoría de inventario VERDURA ​ Mínimo 3 ​ Ideal 5 ​ …" at bounding box center [670, 350] width 963 height 900
click at [233, 353] on input "text" at bounding box center [283, 355] width 143 height 17
type input "1"
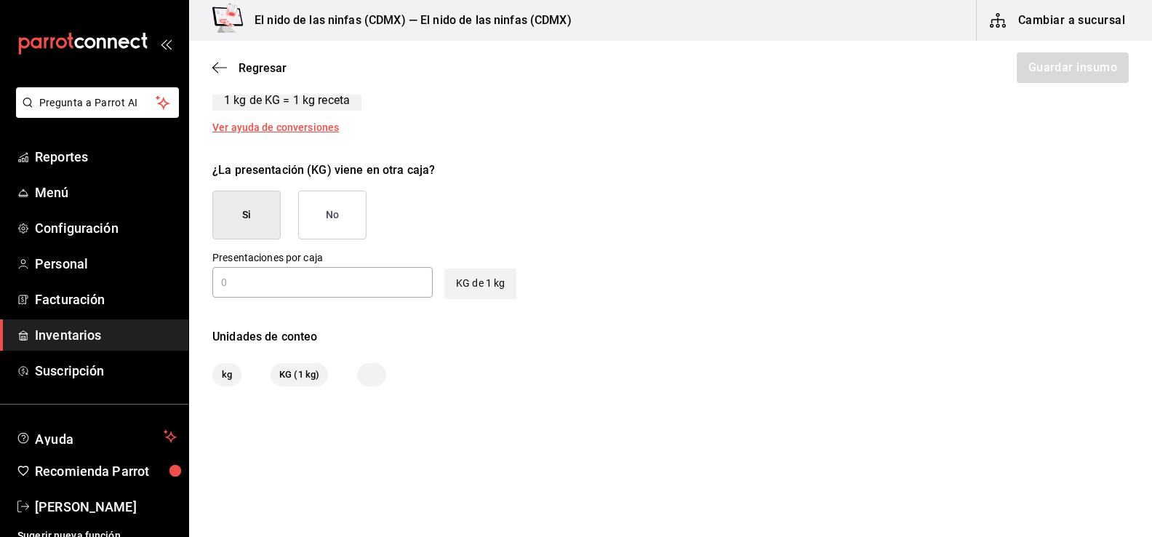
scroll to position [633, 0]
click at [332, 208] on button "No" at bounding box center [332, 213] width 68 height 49
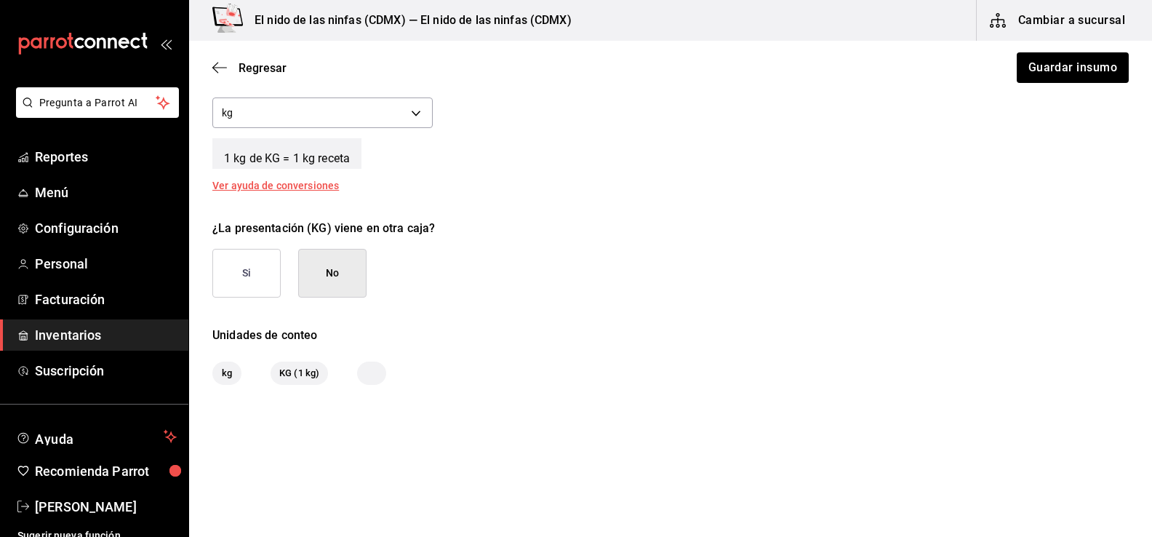
scroll to position [574, 0]
click at [1079, 65] on button "Guardar insumo" at bounding box center [1071, 67] width 113 height 31
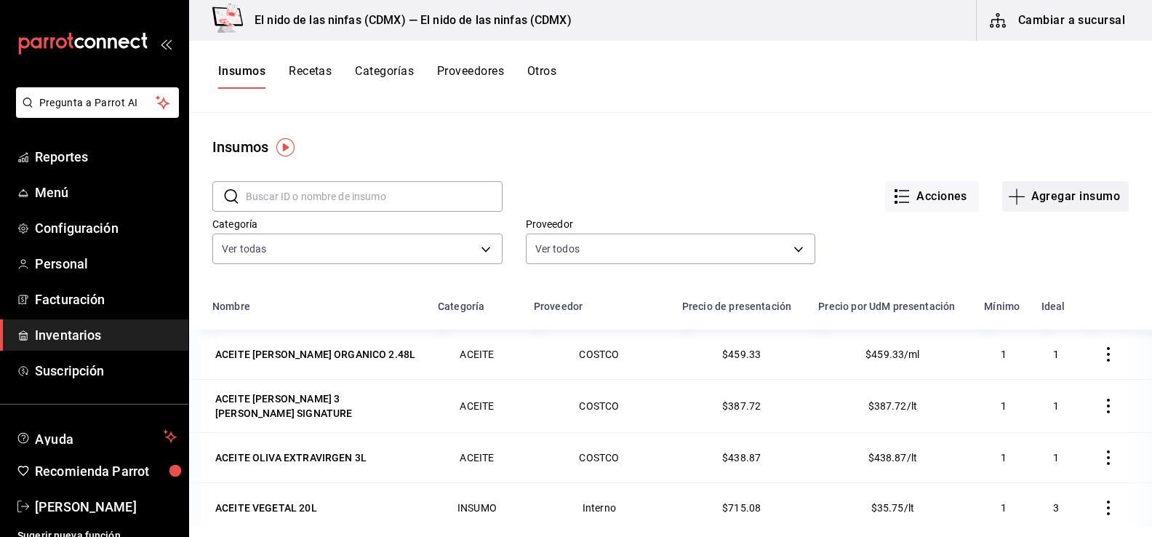
click at [1087, 208] on button "Agregar insumo" at bounding box center [1065, 196] width 127 height 31
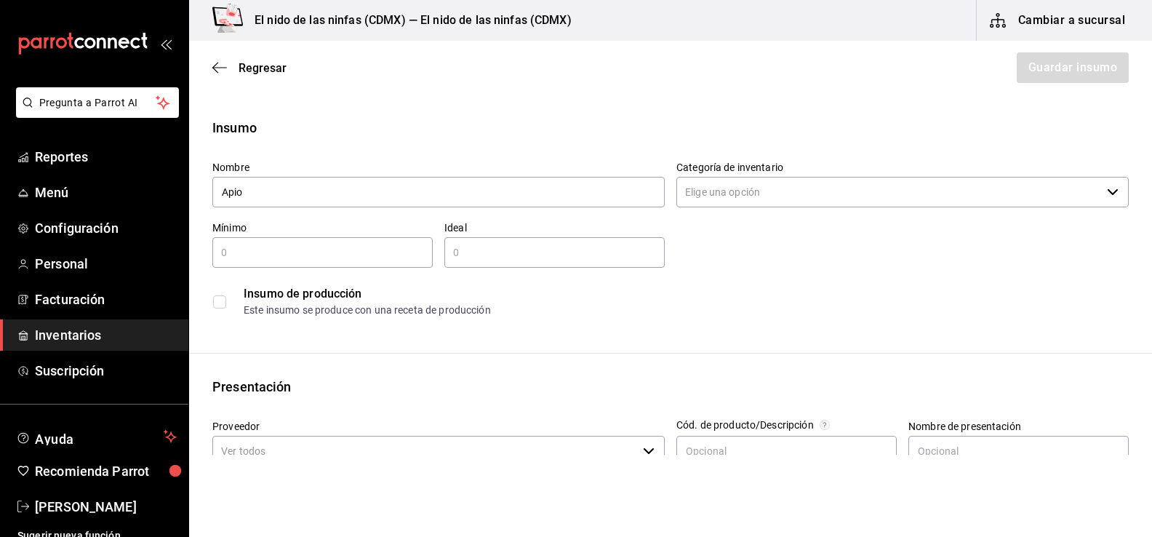
type input "Apio"
click at [779, 182] on input "Categoría de inventario" at bounding box center [888, 192] width 425 height 31
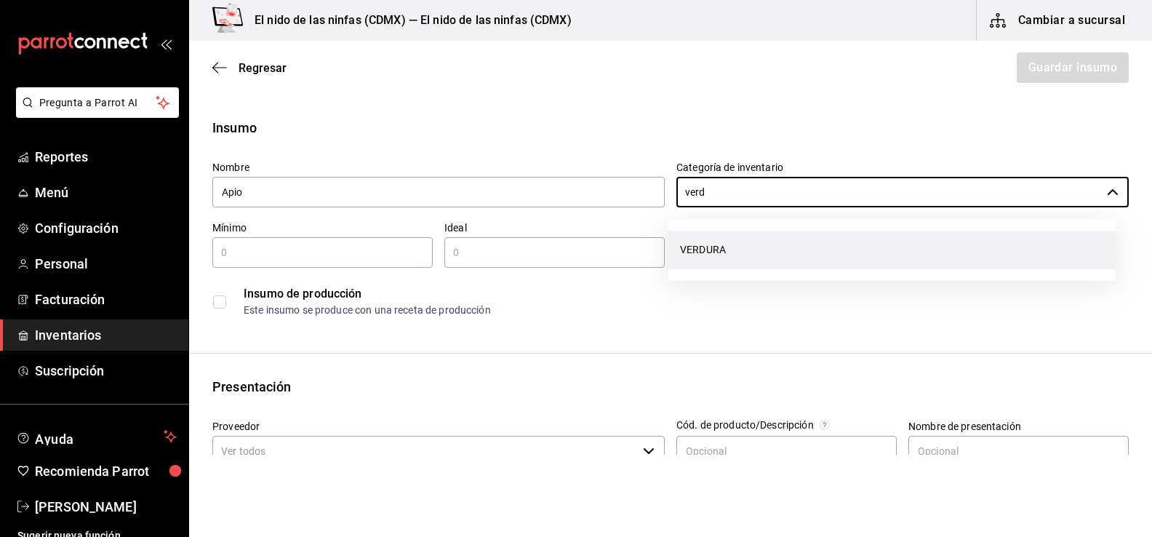
click at [765, 268] on li "VERDURA" at bounding box center [891, 250] width 447 height 39
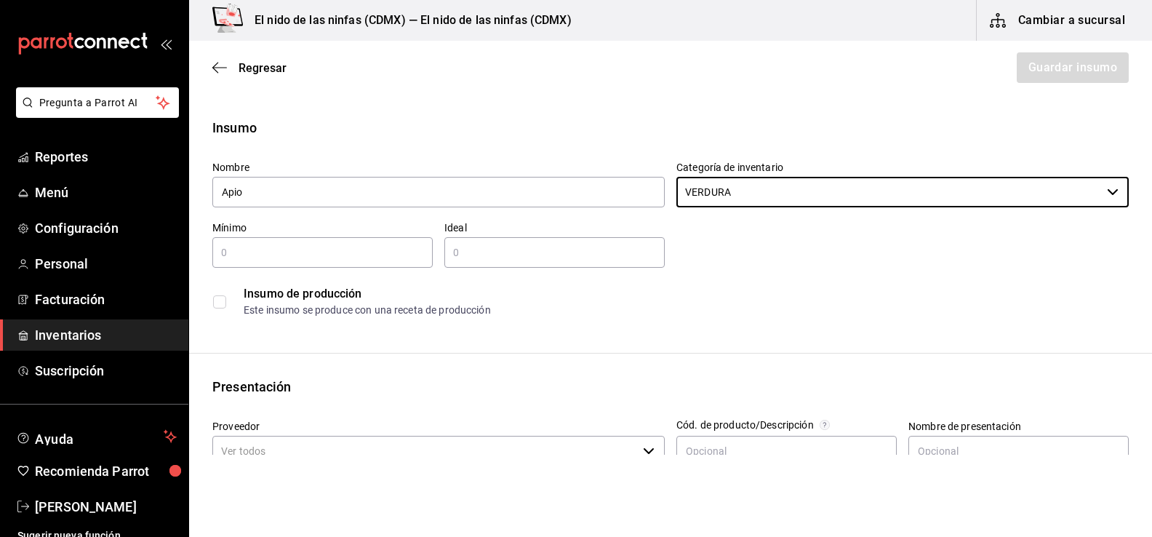
type input "VERDURA"
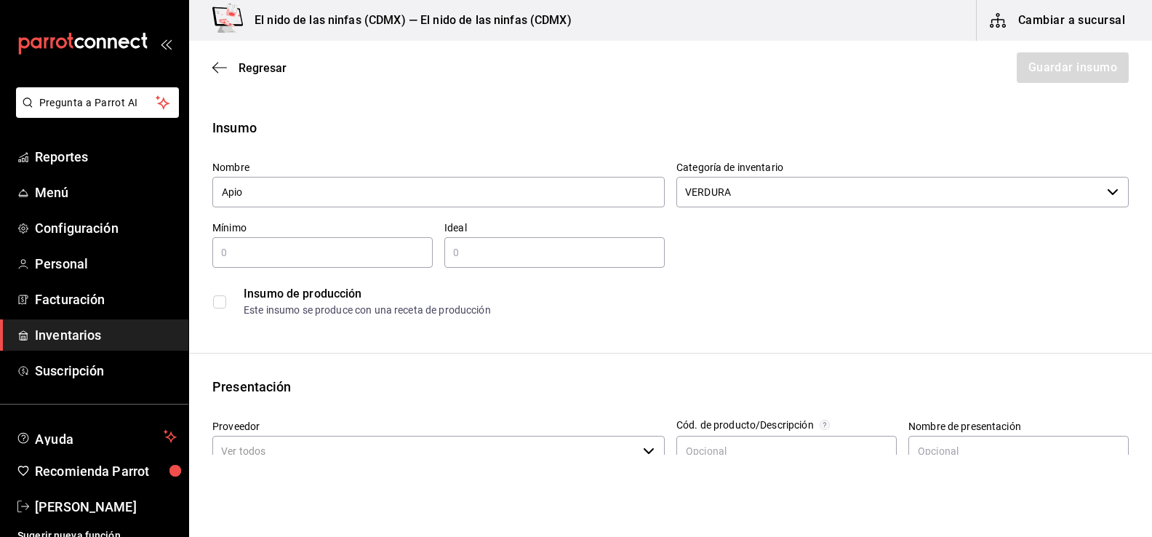
click at [231, 267] on div "​" at bounding box center [322, 252] width 220 height 31
type input "1"
click at [497, 257] on input "text" at bounding box center [554, 252] width 220 height 17
type input "3"
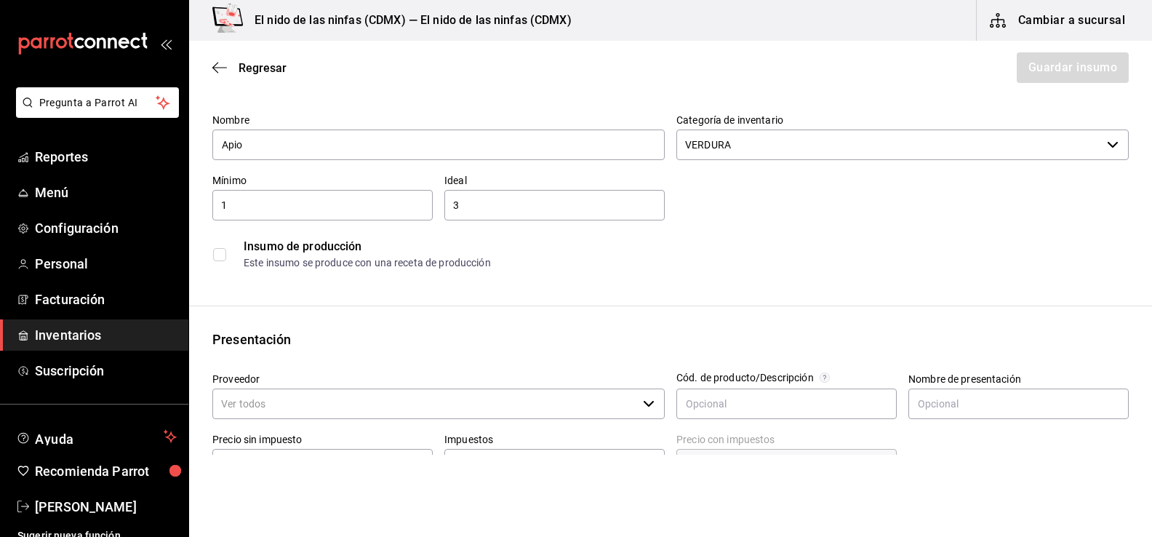
scroll to position [73, 0]
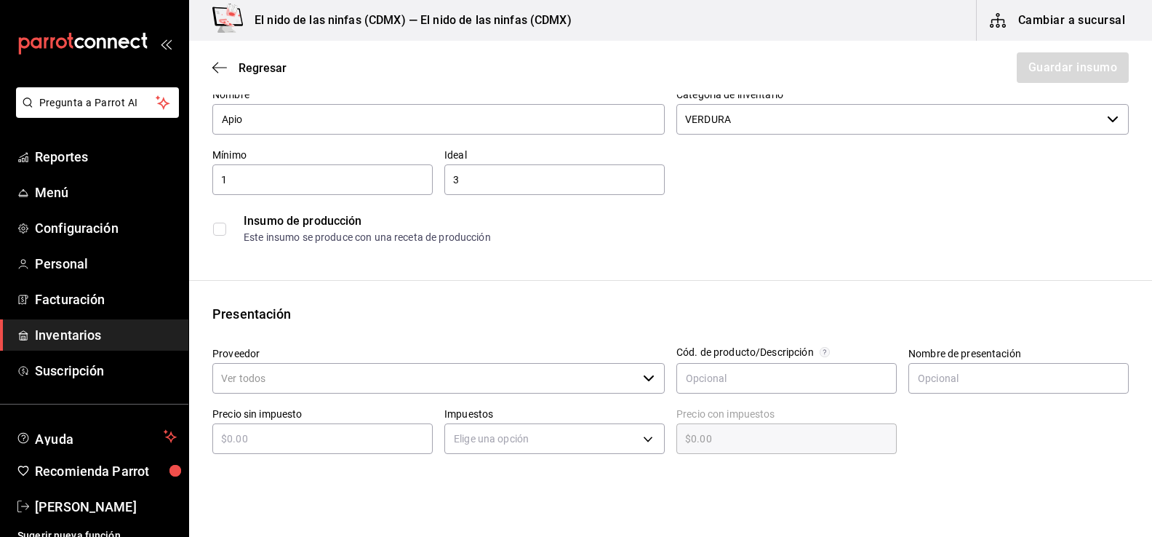
click at [588, 385] on input "Proveedor" at bounding box center [424, 378] width 425 height 31
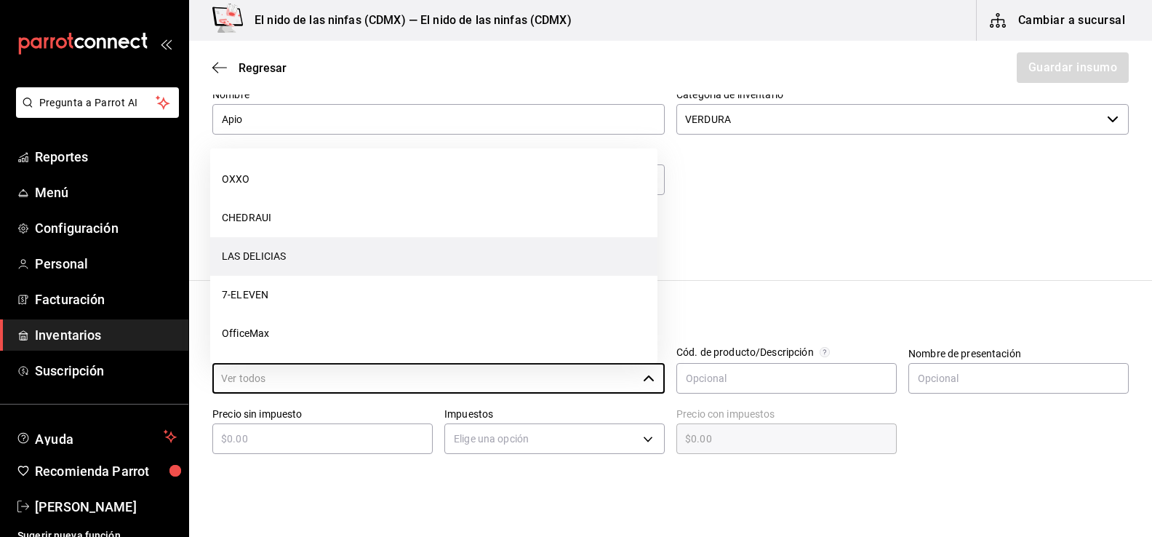
click at [262, 244] on li "LAS DELICIAS" at bounding box center [433, 256] width 447 height 39
type input "LAS DELICIAS"
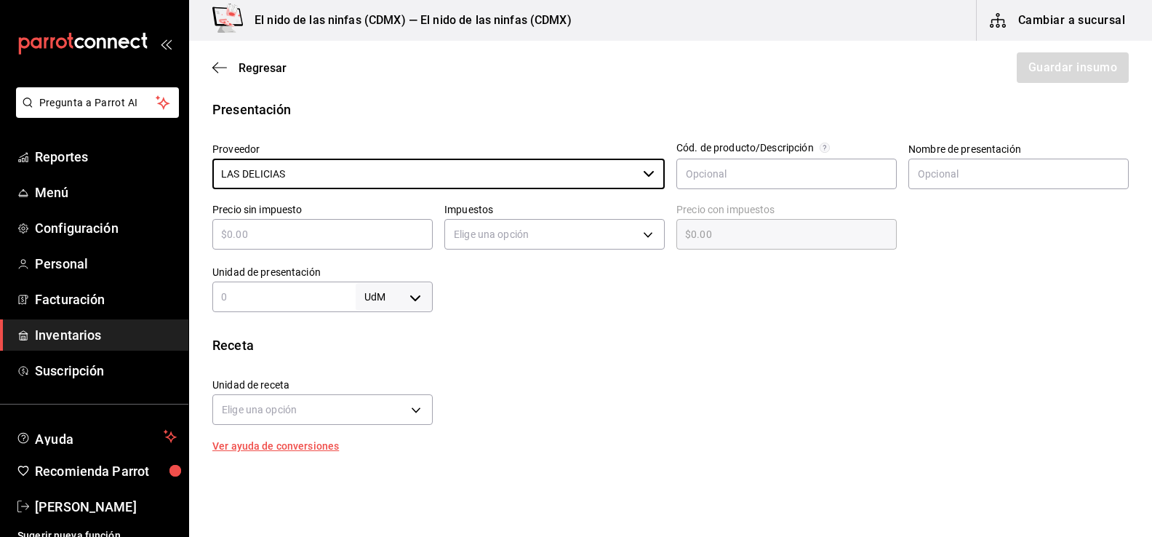
scroll to position [291, 0]
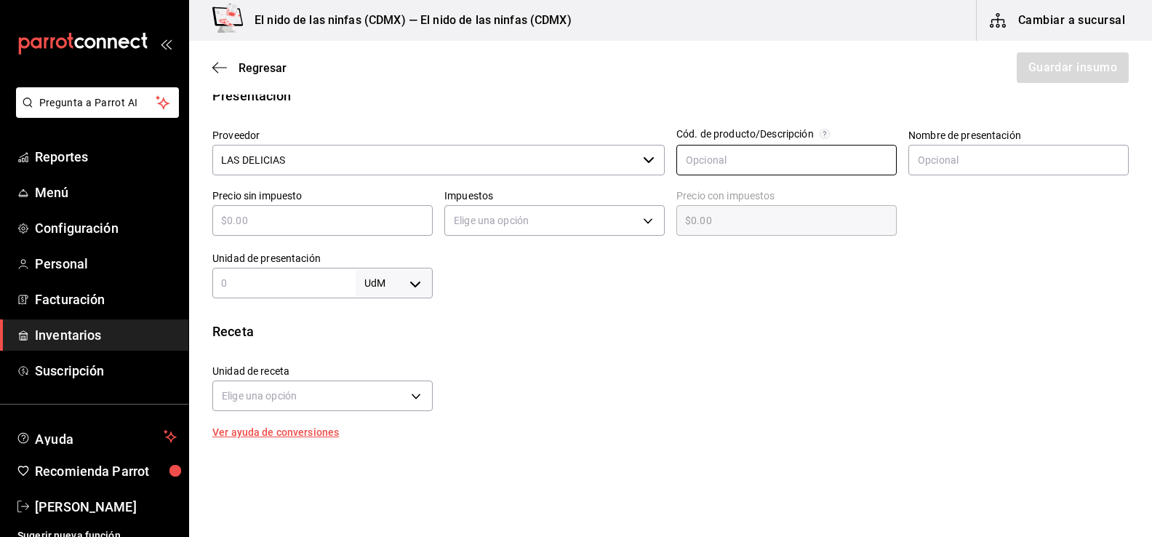
click at [738, 159] on input "text" at bounding box center [786, 160] width 220 height 31
type input "0000098"
click at [953, 161] on input "text" at bounding box center [1018, 160] width 220 height 31
type input "KG"
click at [268, 215] on input "text" at bounding box center [322, 220] width 220 height 17
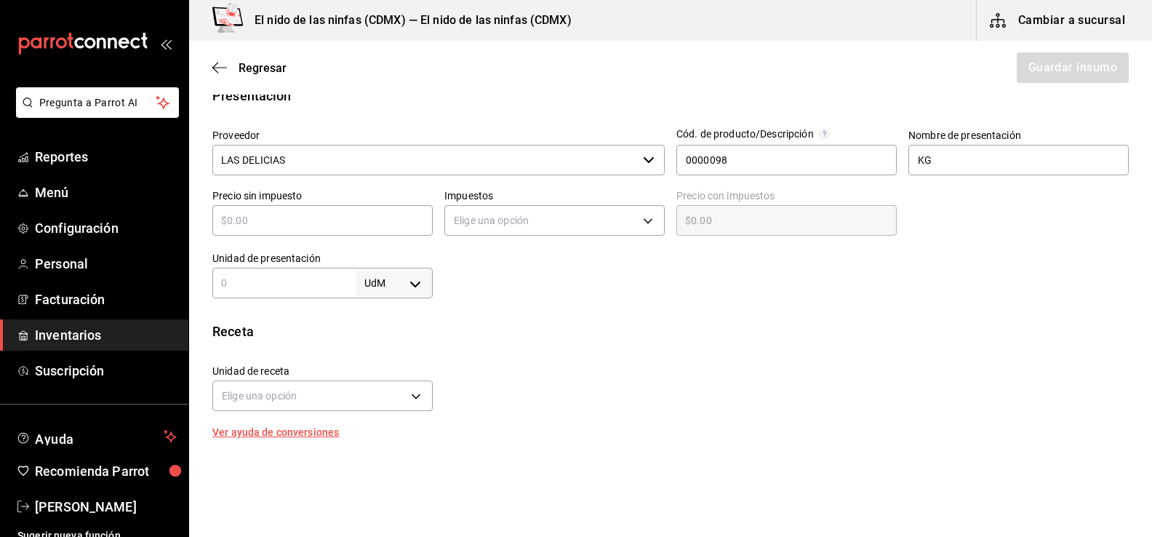
type input "$2"
type input "$2.00"
type input "$25"
type input "$25.00"
type input "$25"
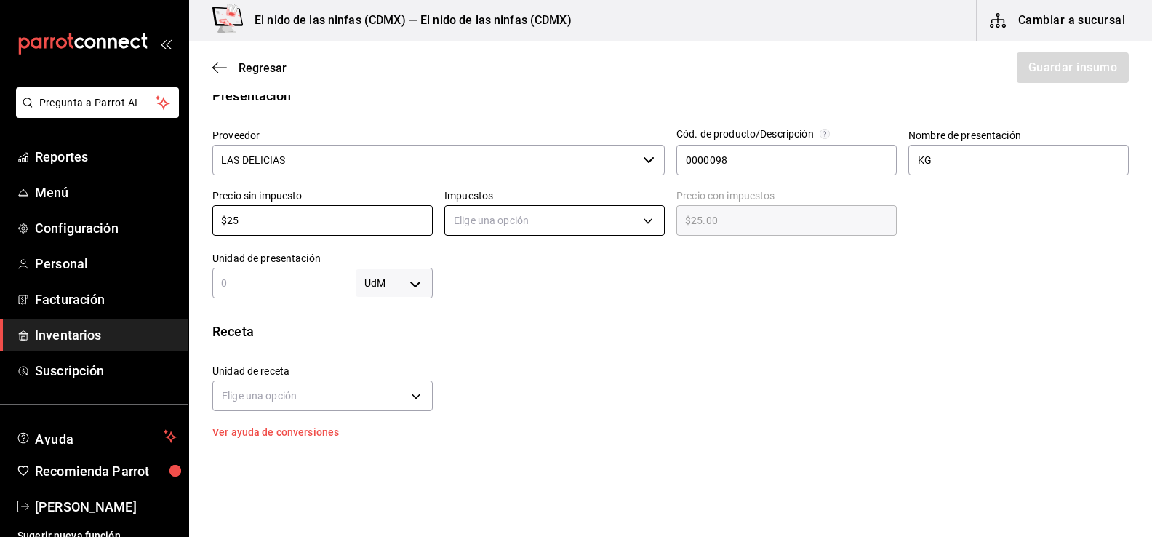
click at [568, 220] on body "Pregunta a Parrot AI Reportes Menú Configuración Personal Facturación Inventari…" at bounding box center [576, 227] width 1152 height 455
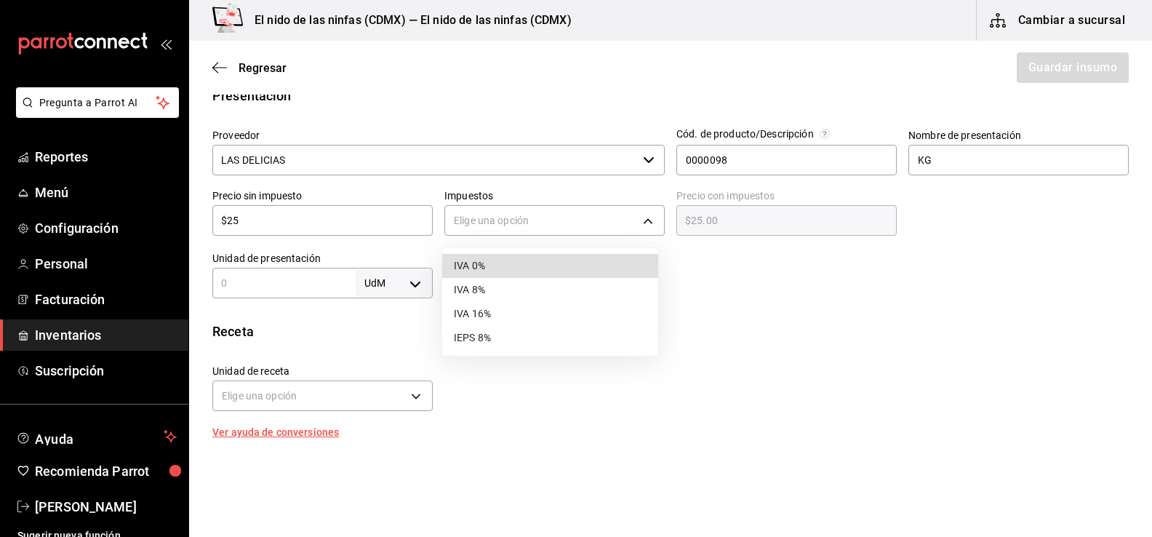
click at [505, 265] on li "IVA 0%" at bounding box center [550, 266] width 216 height 24
type input "IVA_0"
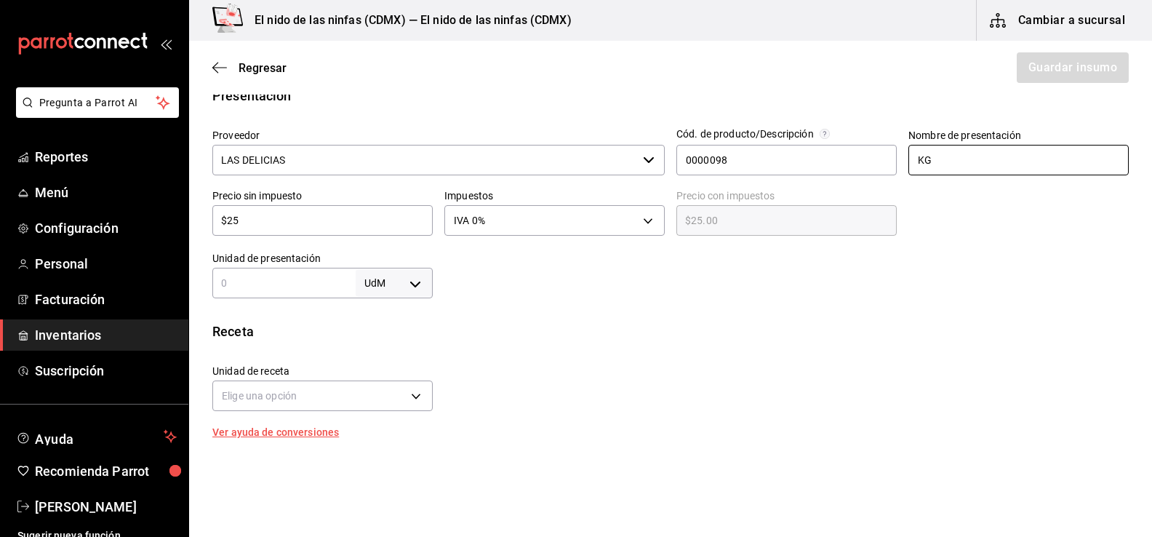
click at [956, 155] on input "KG" at bounding box center [1018, 160] width 220 height 31
type input "K"
type input "pieza"
click at [289, 287] on input "text" at bounding box center [283, 282] width 143 height 17
type input "1"
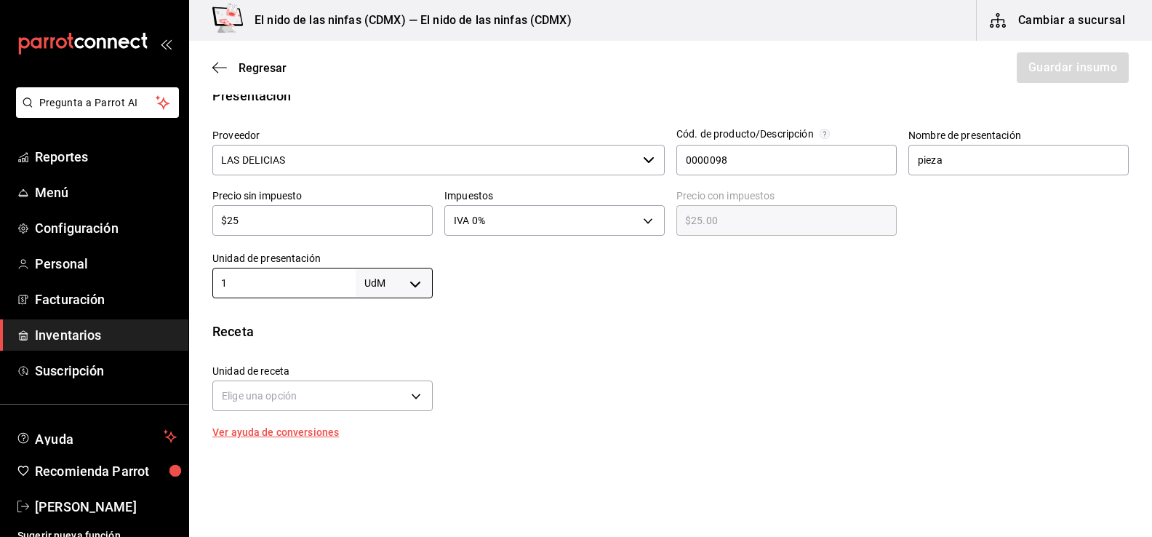
scroll to position [436, 0]
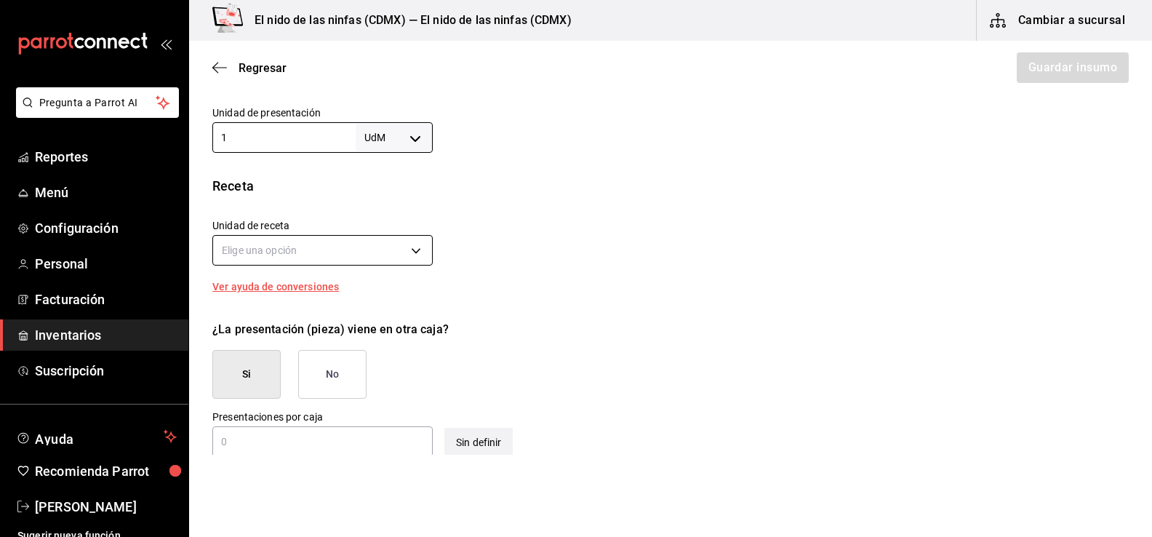
click at [260, 254] on body "Pregunta a Parrot AI Reportes Menú Configuración Personal Facturación Inventari…" at bounding box center [576, 227] width 1152 height 455
click at [319, 376] on div at bounding box center [576, 268] width 1152 height 537
click at [339, 364] on button "No" at bounding box center [332, 374] width 68 height 49
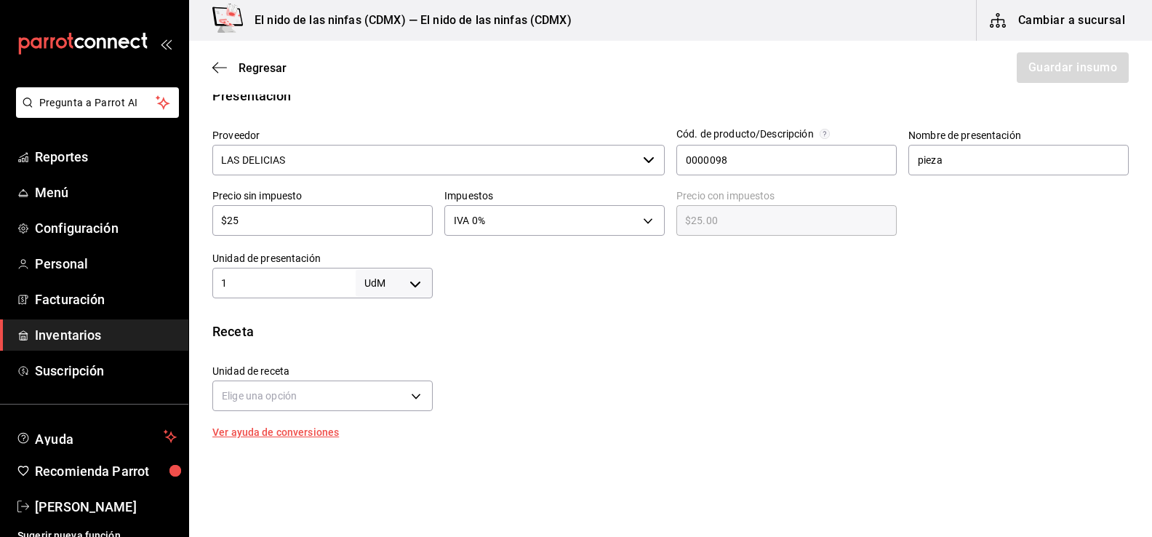
scroll to position [537, 0]
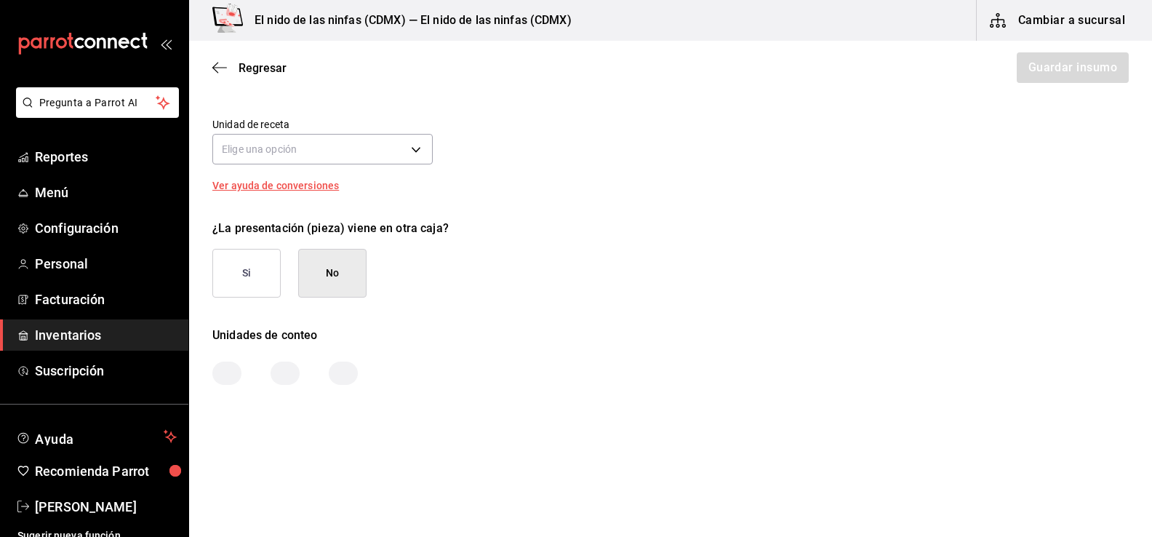
click at [231, 363] on div at bounding box center [226, 372] width 29 height 23
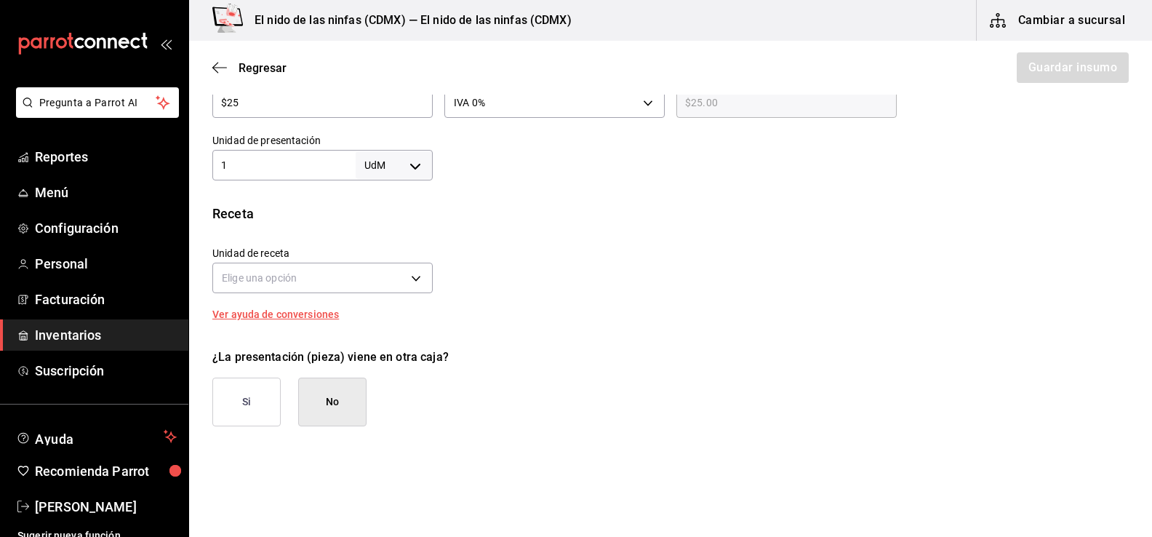
scroll to position [392, 0]
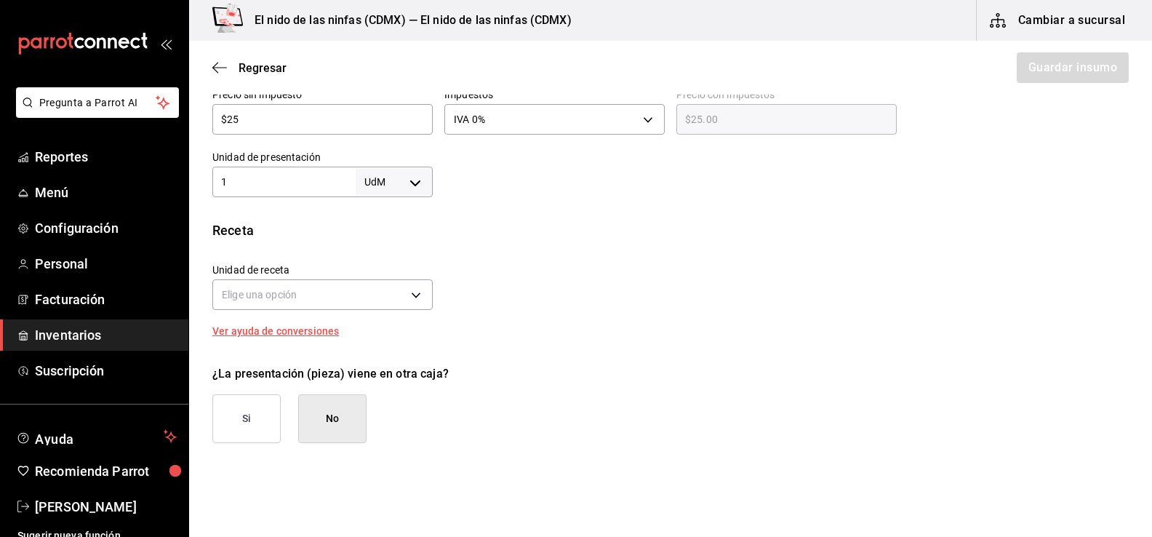
click at [265, 425] on button "Si" at bounding box center [246, 418] width 68 height 49
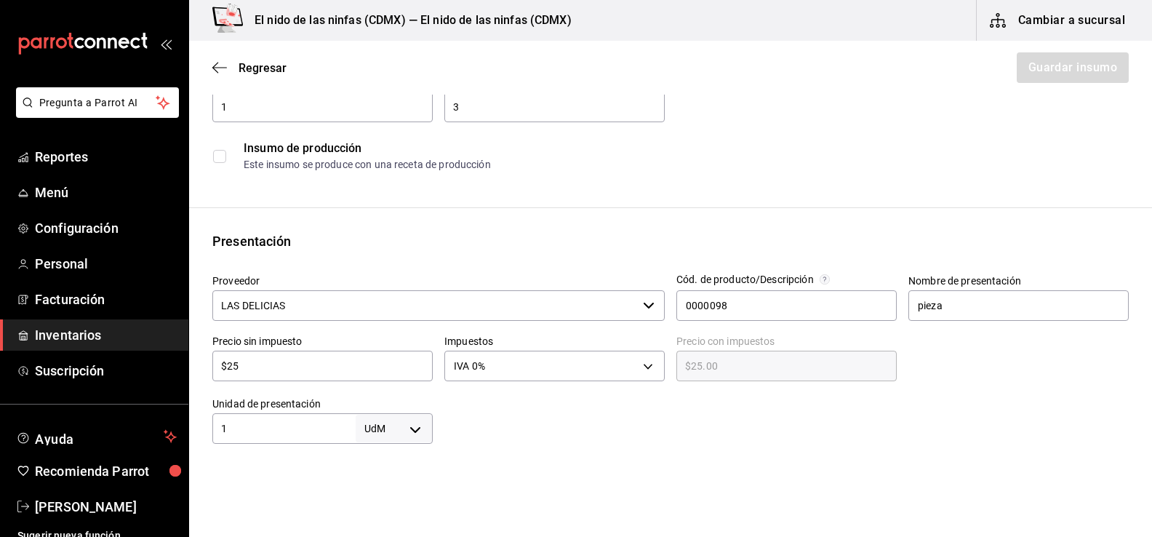
scroll to position [218, 0]
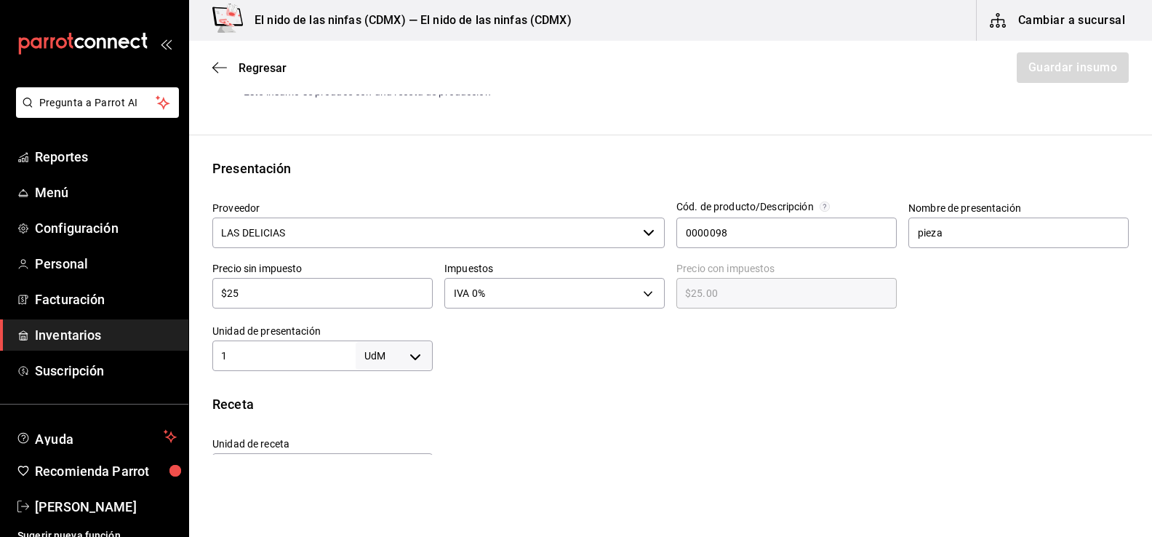
click at [410, 355] on body "Pregunta a Parrot AI Reportes Menú Configuración Personal Facturación Inventari…" at bounding box center [576, 227] width 1152 height 455
click at [380, 494] on li "pza" at bounding box center [391, 494] width 76 height 24
type input "UNIT"
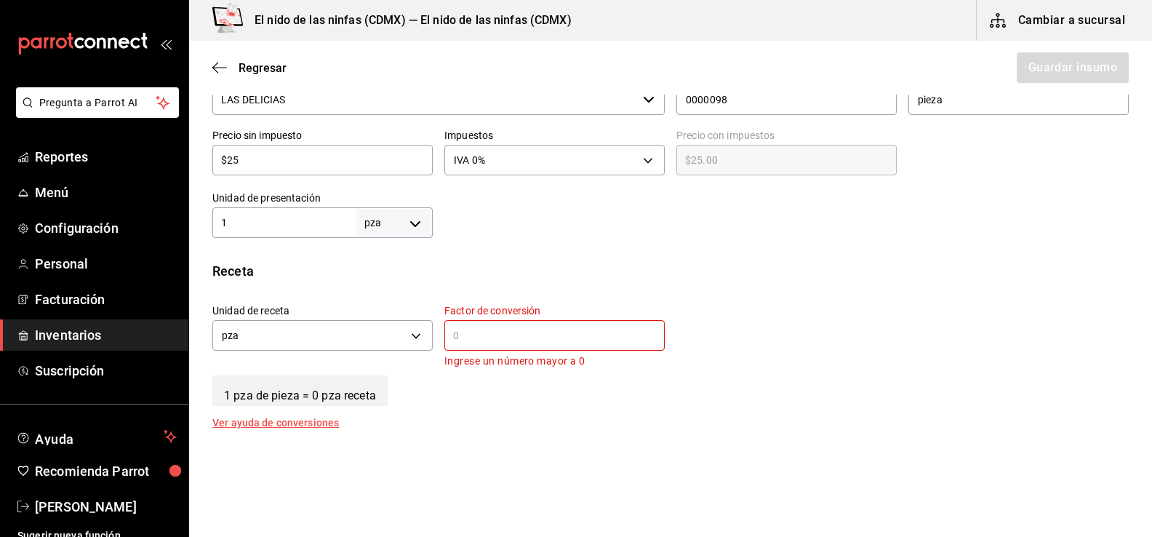
scroll to position [364, 0]
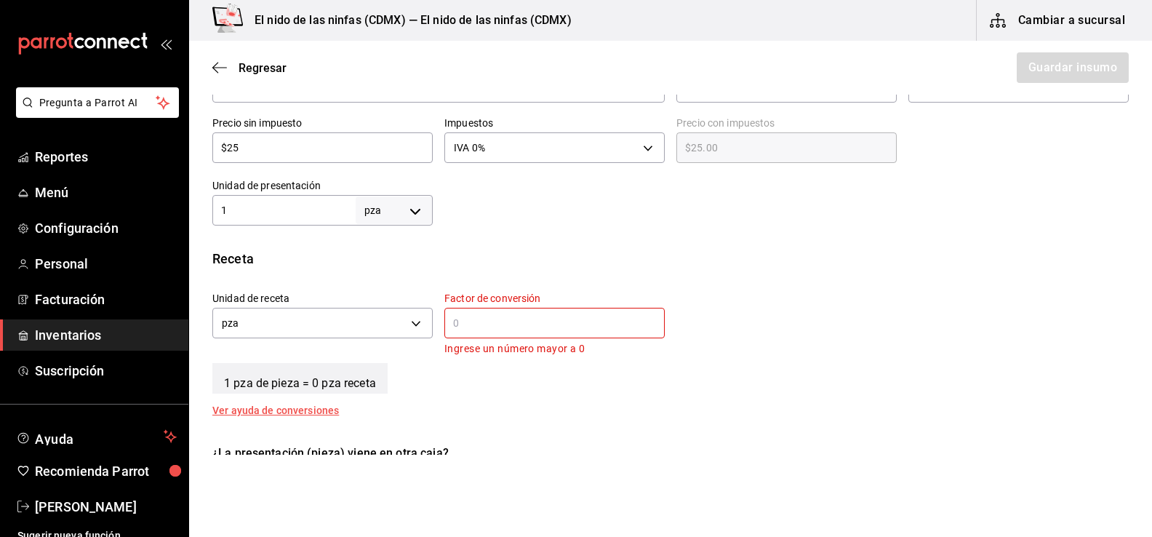
click at [484, 327] on input "text" at bounding box center [554, 322] width 220 height 17
type input "0"
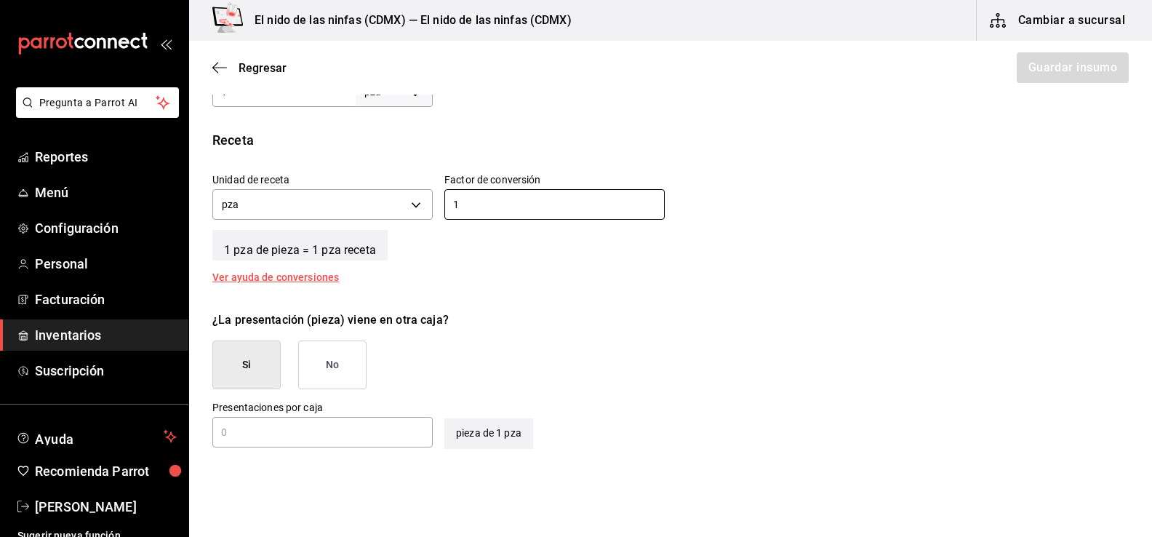
scroll to position [633, 0]
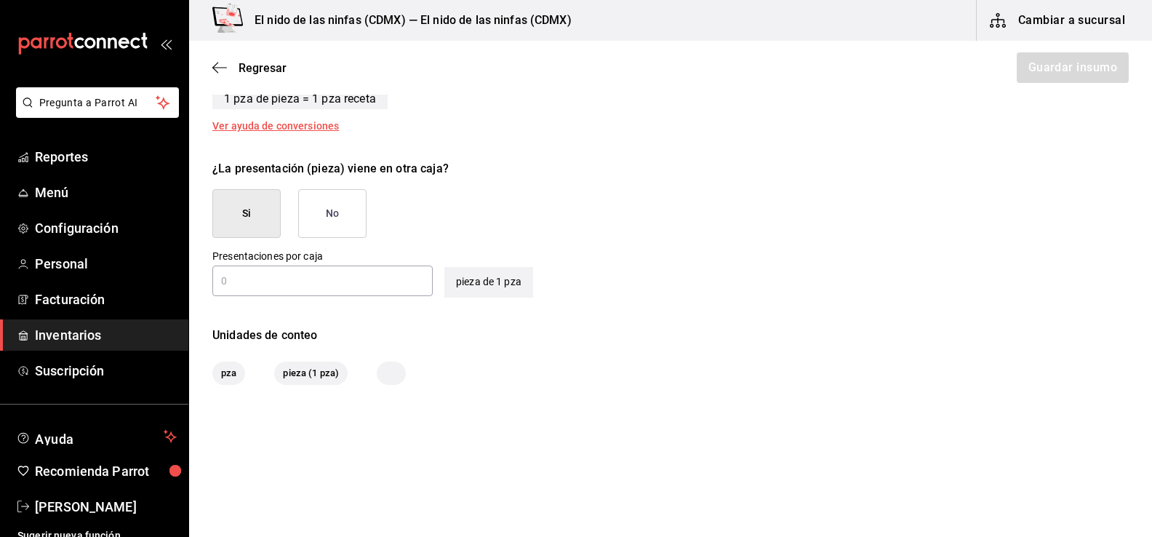
type input "1"
click at [223, 368] on span "pza" at bounding box center [228, 373] width 33 height 15
click at [320, 377] on span "pieza (1 pza)" at bounding box center [310, 373] width 73 height 15
click at [325, 271] on div "​" at bounding box center [322, 280] width 220 height 31
click at [326, 219] on button "No" at bounding box center [332, 213] width 68 height 49
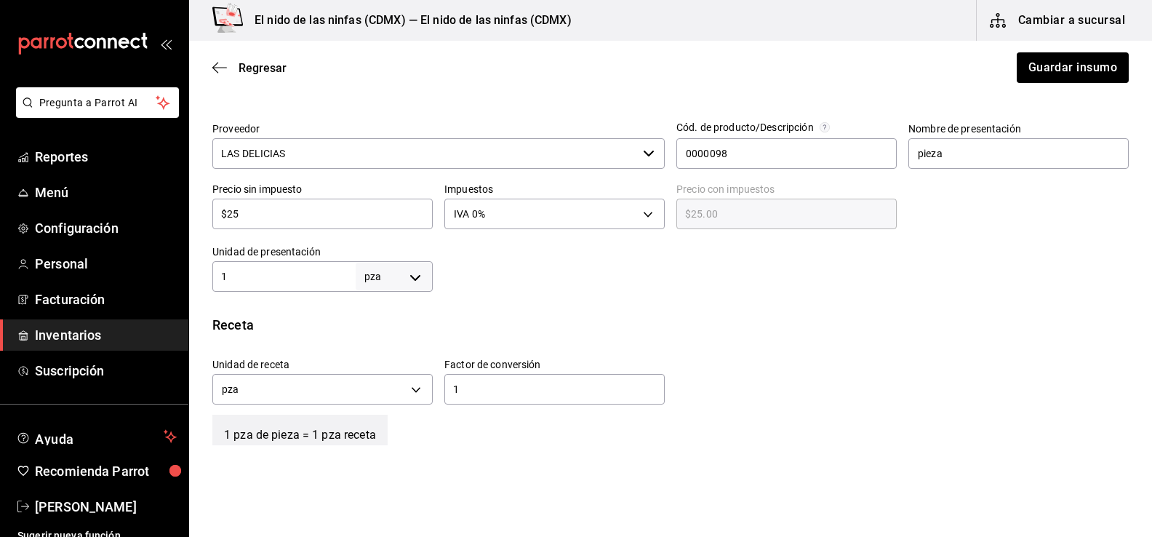
scroll to position [283, 0]
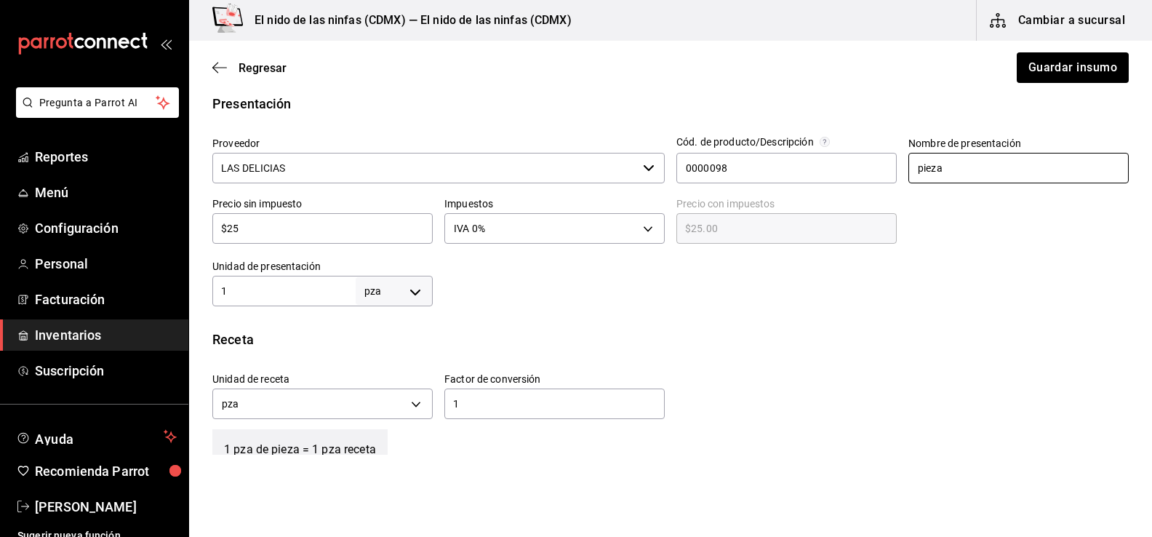
click at [973, 167] on input "pieza" at bounding box center [1018, 168] width 220 height 31
click at [972, 167] on input "pieza" at bounding box center [1018, 168] width 220 height 31
type input "KG"
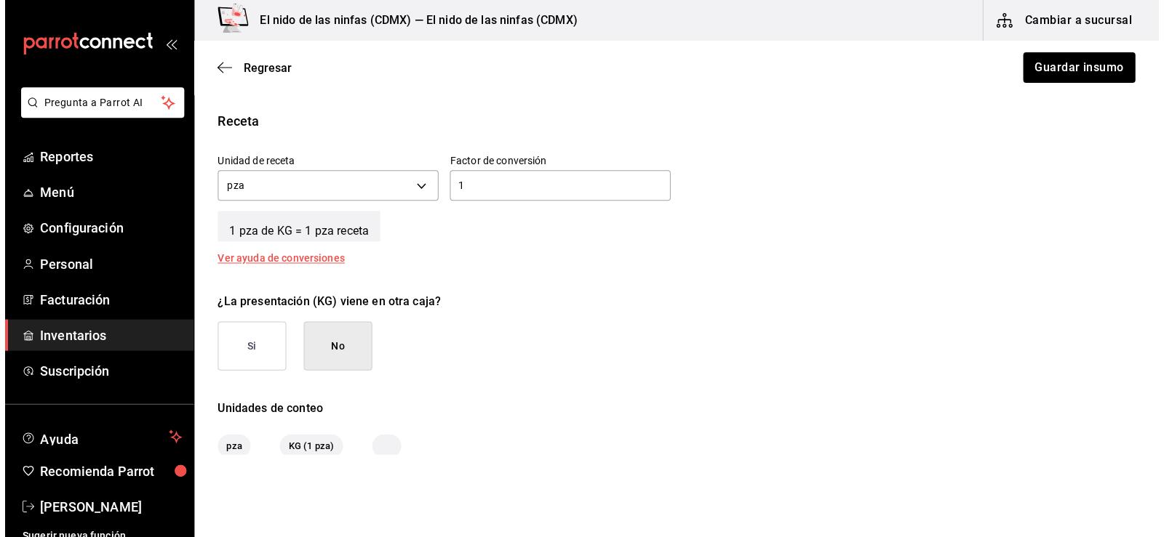
scroll to position [574, 0]
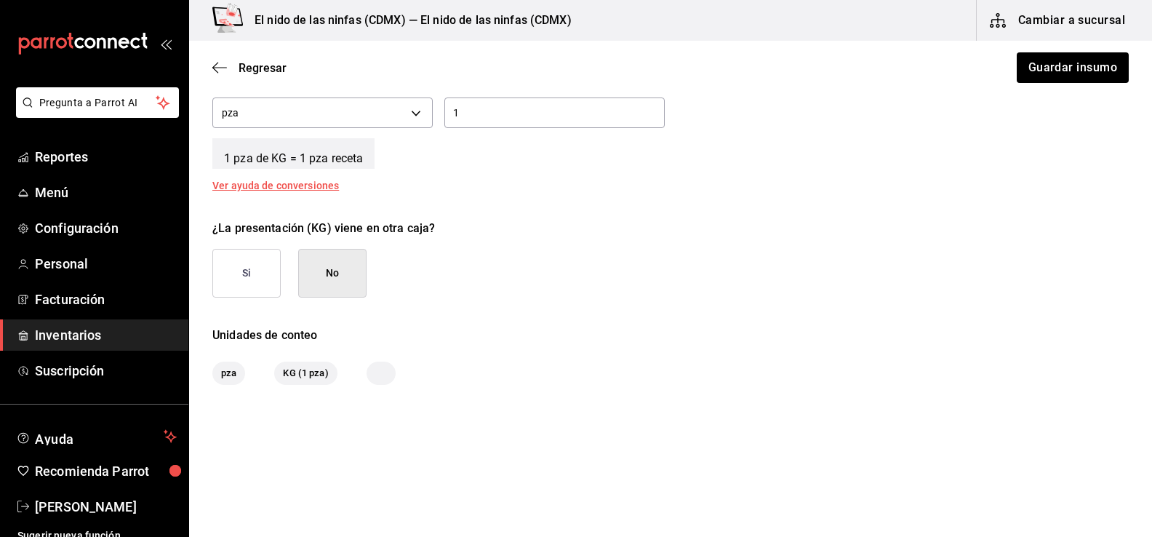
click at [304, 379] on span "KG (1 pza)" at bounding box center [305, 373] width 63 height 15
click at [1035, 76] on button "Guardar insumo" at bounding box center [1071, 67] width 113 height 31
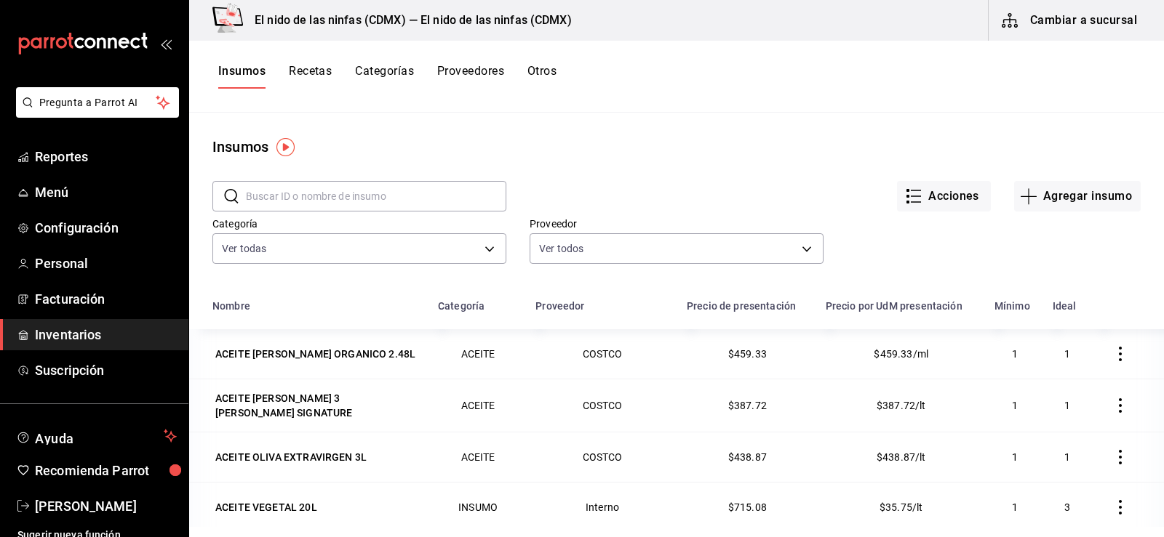
click at [1019, 171] on div "Acciones Agregar insumo" at bounding box center [823, 185] width 634 height 54
click at [1068, 194] on button "Agregar insumo" at bounding box center [1077, 196] width 127 height 31
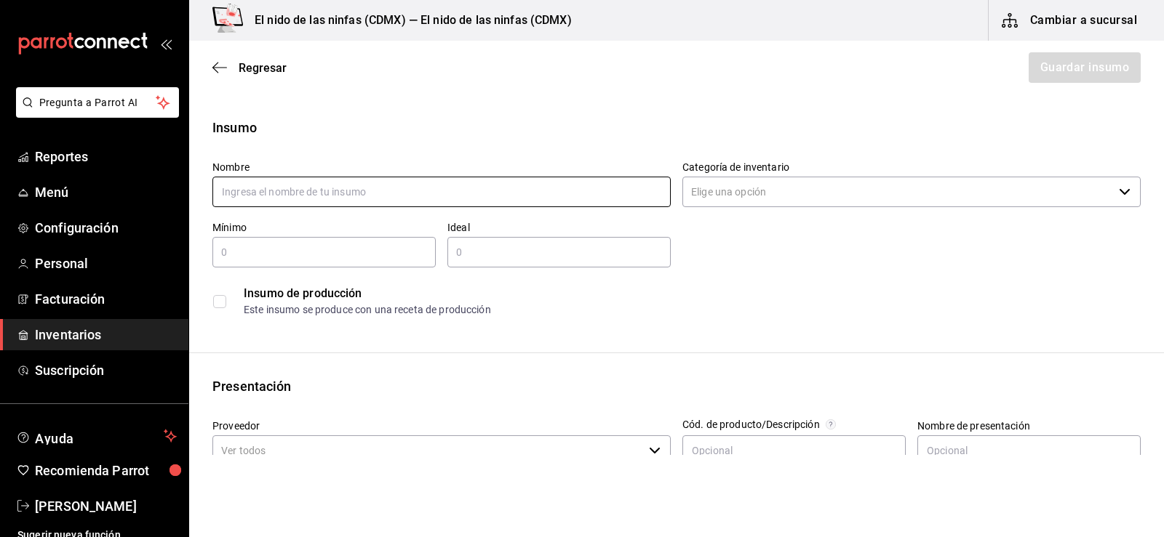
click at [537, 193] on input "text" at bounding box center [441, 192] width 458 height 31
type input "cebolla morada"
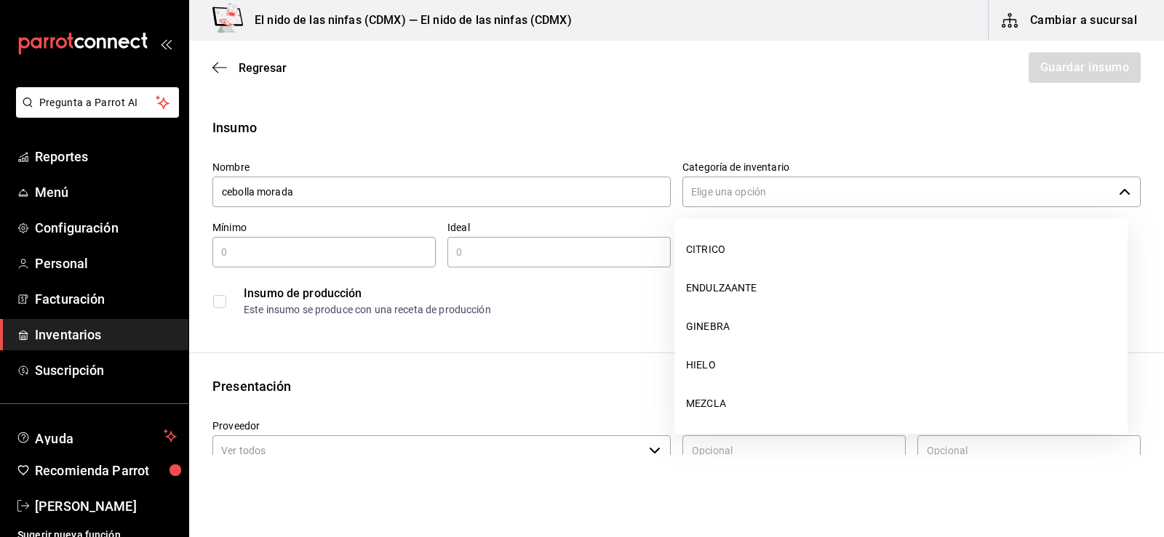
click at [884, 183] on input "Categoría de inventario" at bounding box center [897, 192] width 431 height 31
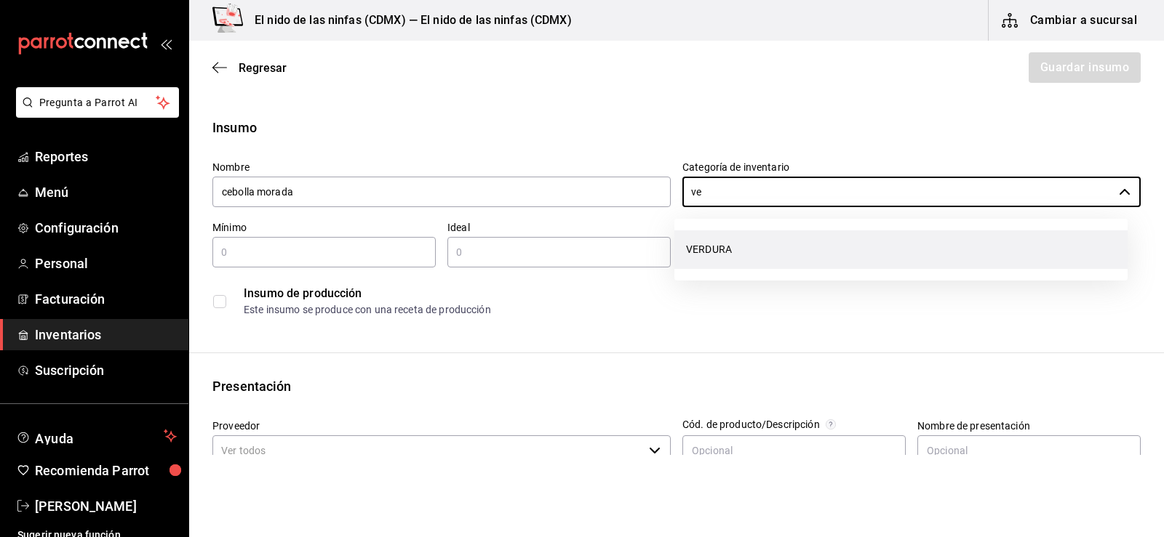
click at [770, 247] on li "VERDURA" at bounding box center [900, 250] width 453 height 39
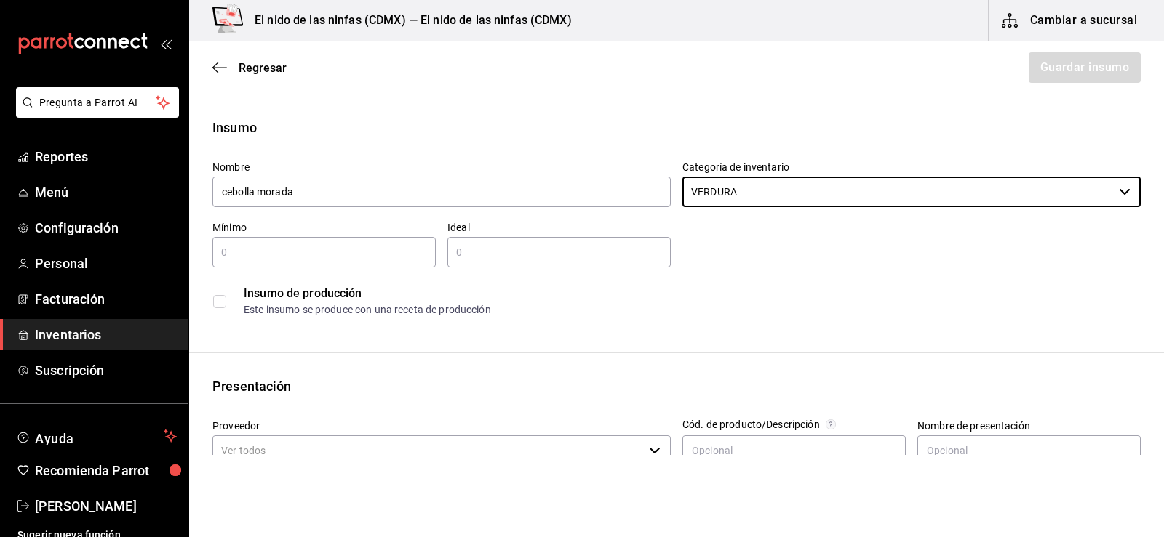
type input "VERDURA"
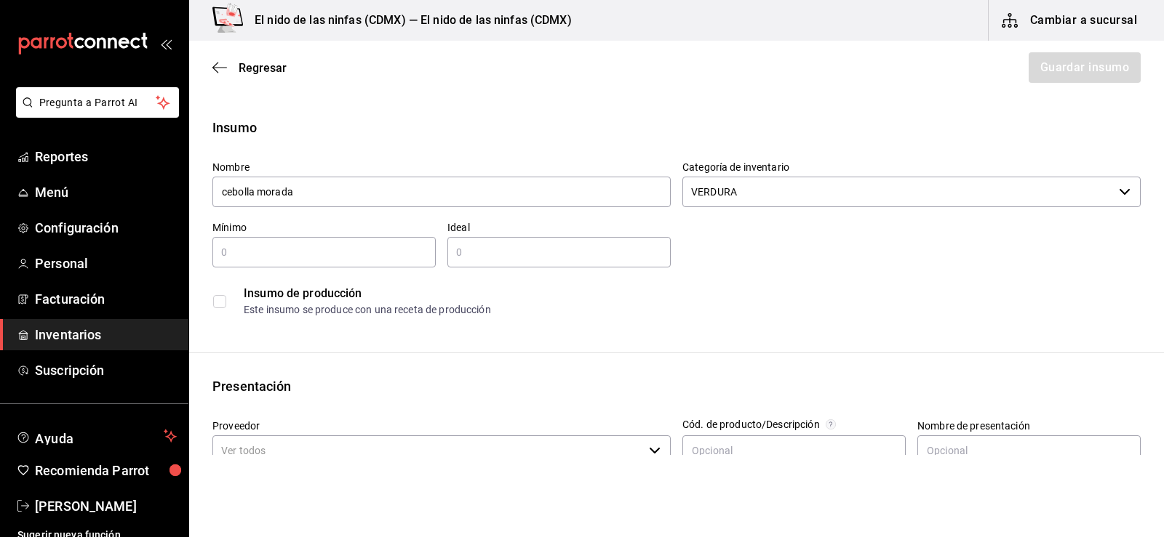
click at [414, 256] on input "text" at bounding box center [323, 252] width 223 height 17
type input "5"
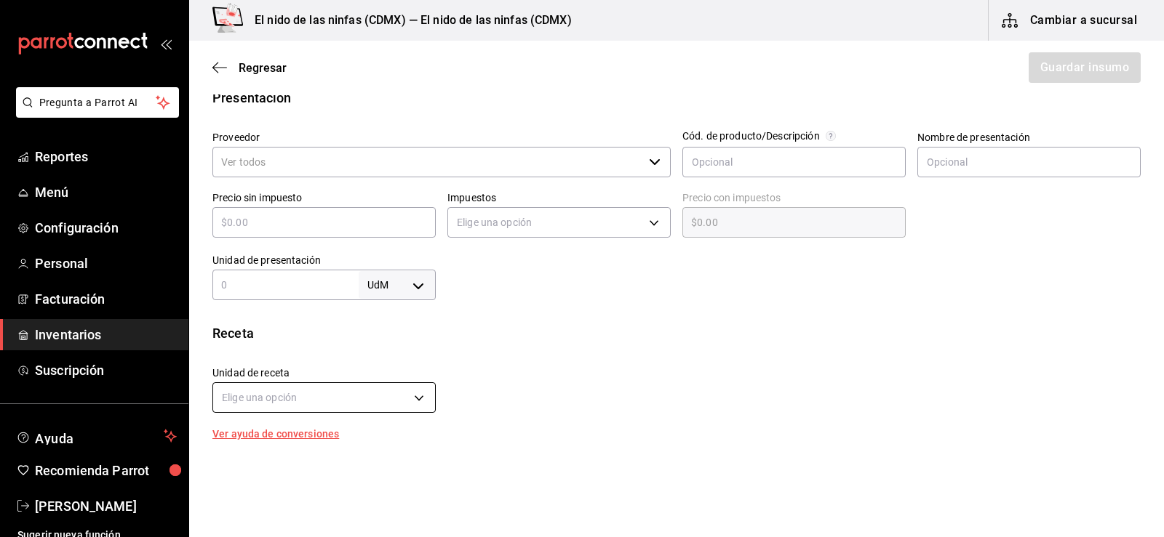
scroll to position [291, 0]
type input "5"
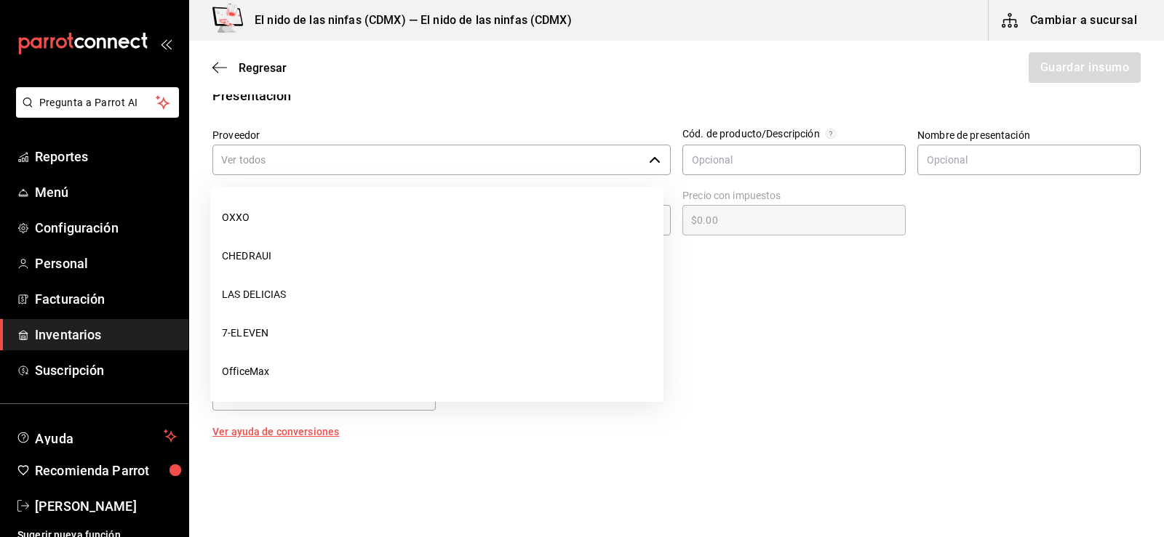
click at [342, 153] on input "Proveedor" at bounding box center [427, 160] width 431 height 31
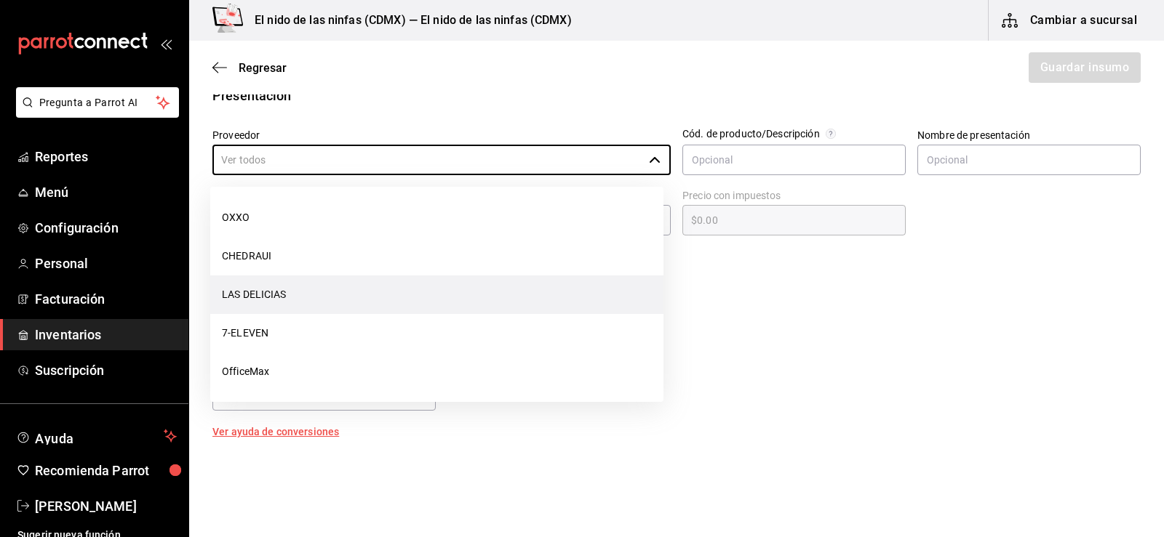
click at [316, 301] on li "LAS DELICIAS" at bounding box center [436, 295] width 453 height 39
type input "LAS DELICIAS"
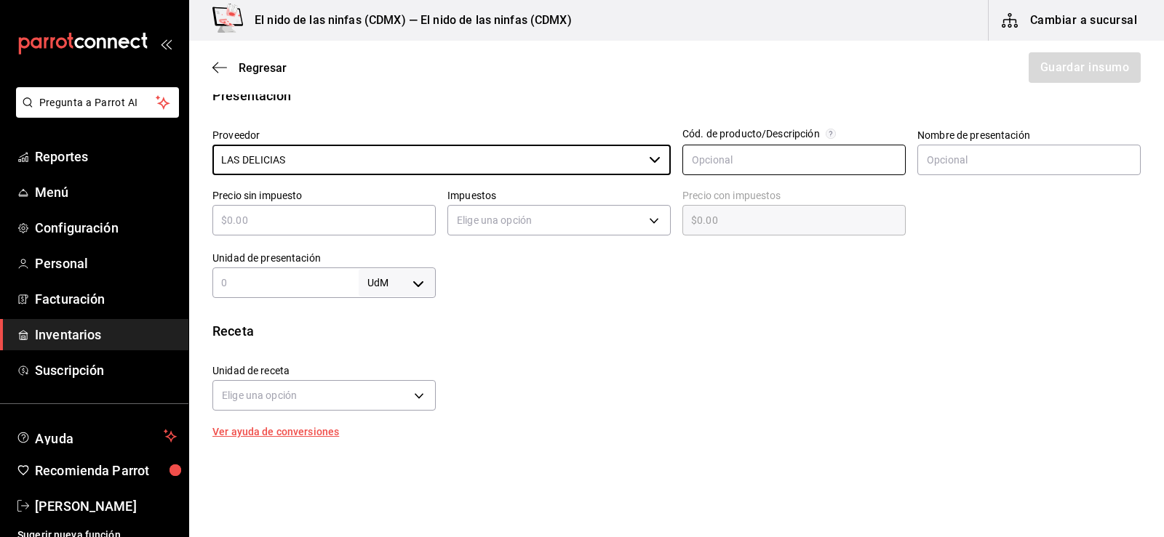
click at [795, 153] on input "text" at bounding box center [793, 160] width 223 height 31
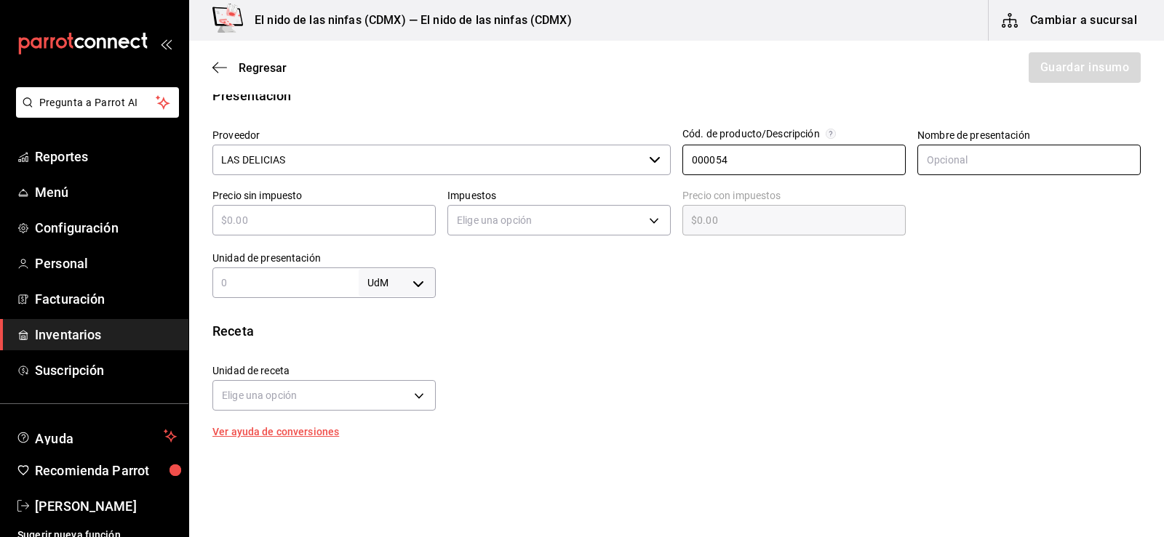
type input "000054"
click at [948, 154] on input "text" at bounding box center [1028, 160] width 223 height 31
type input "kg"
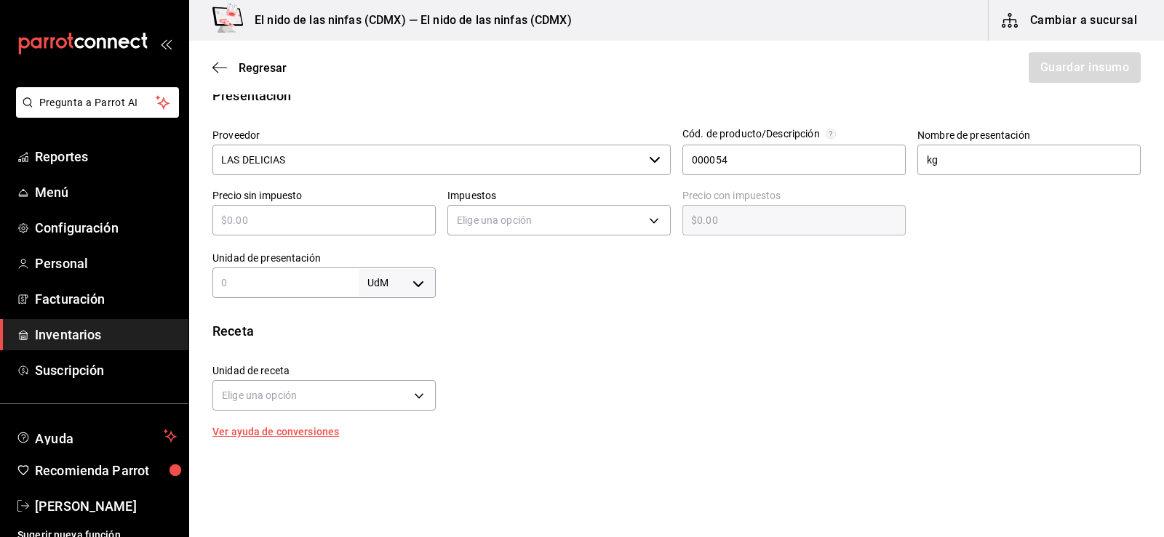
click at [307, 225] on input "text" at bounding box center [323, 220] width 223 height 17
